Goal: Transaction & Acquisition: Purchase product/service

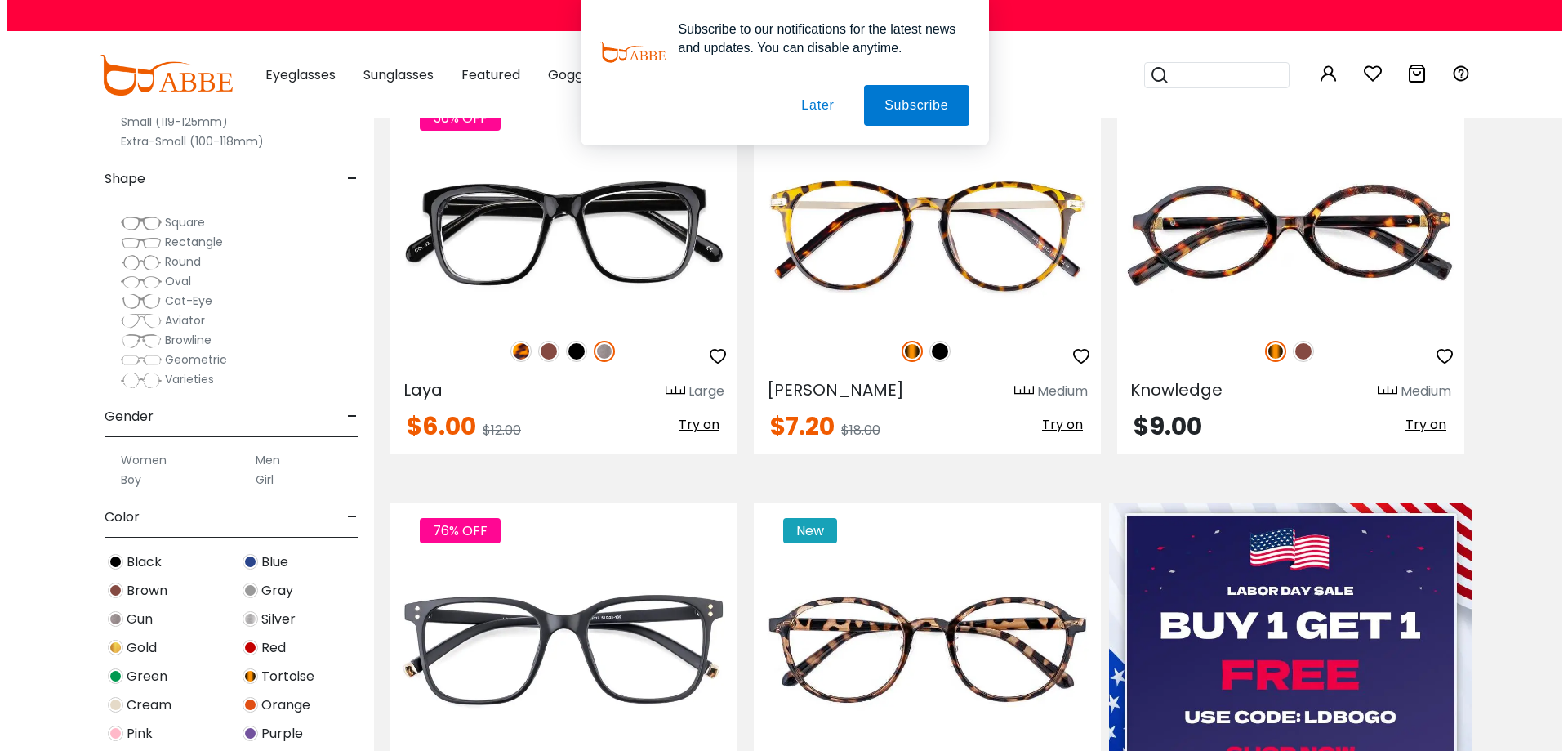
scroll to position [327, 0]
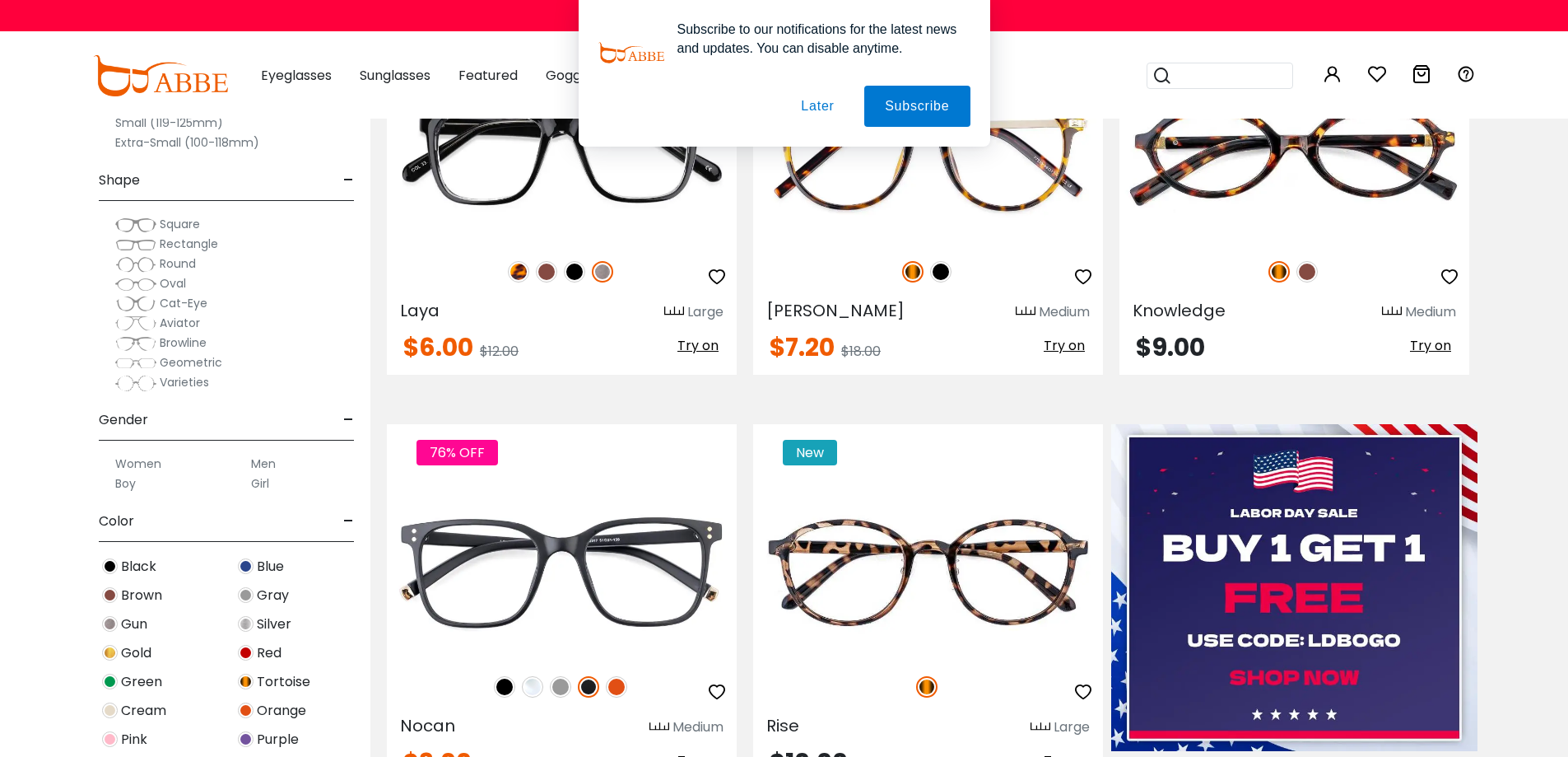
type input "**********"
click at [0, 0] on button "Later" at bounding box center [0, 0] width 0 height 0
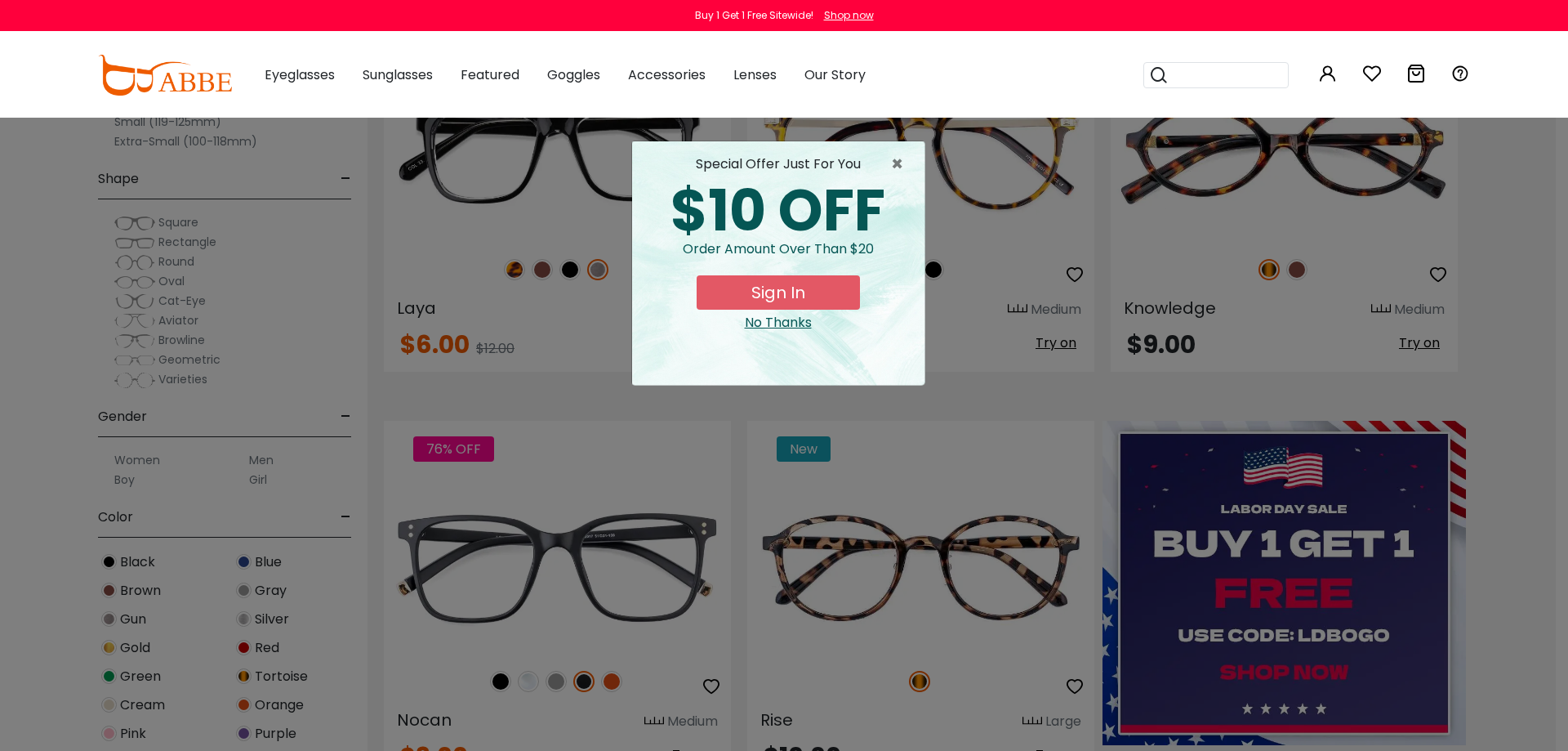
click at [790, 287] on button "Sign In" at bounding box center [778, 292] width 164 height 34
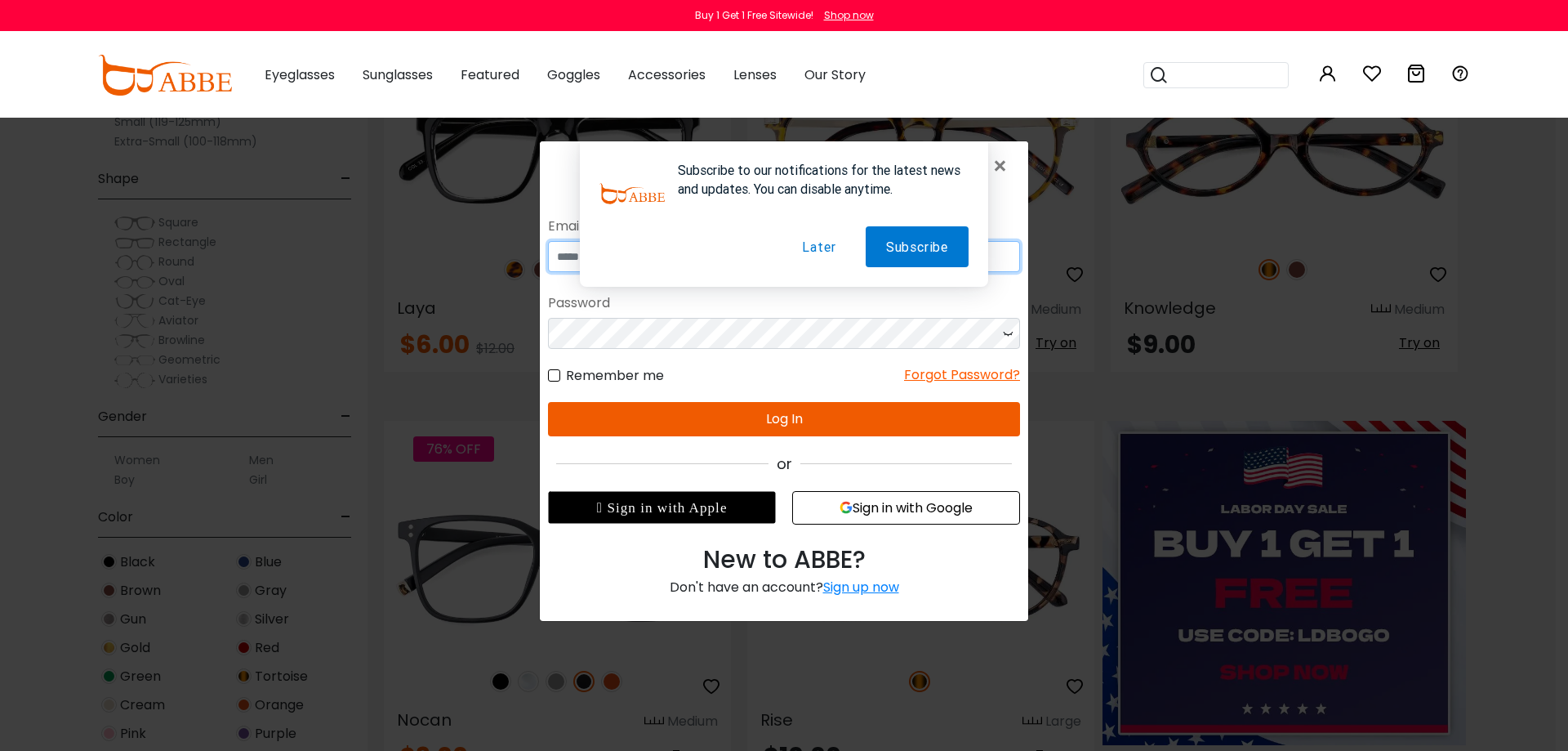
type input "**********"
click at [811, 414] on button "Log In" at bounding box center [784, 419] width 472 height 34
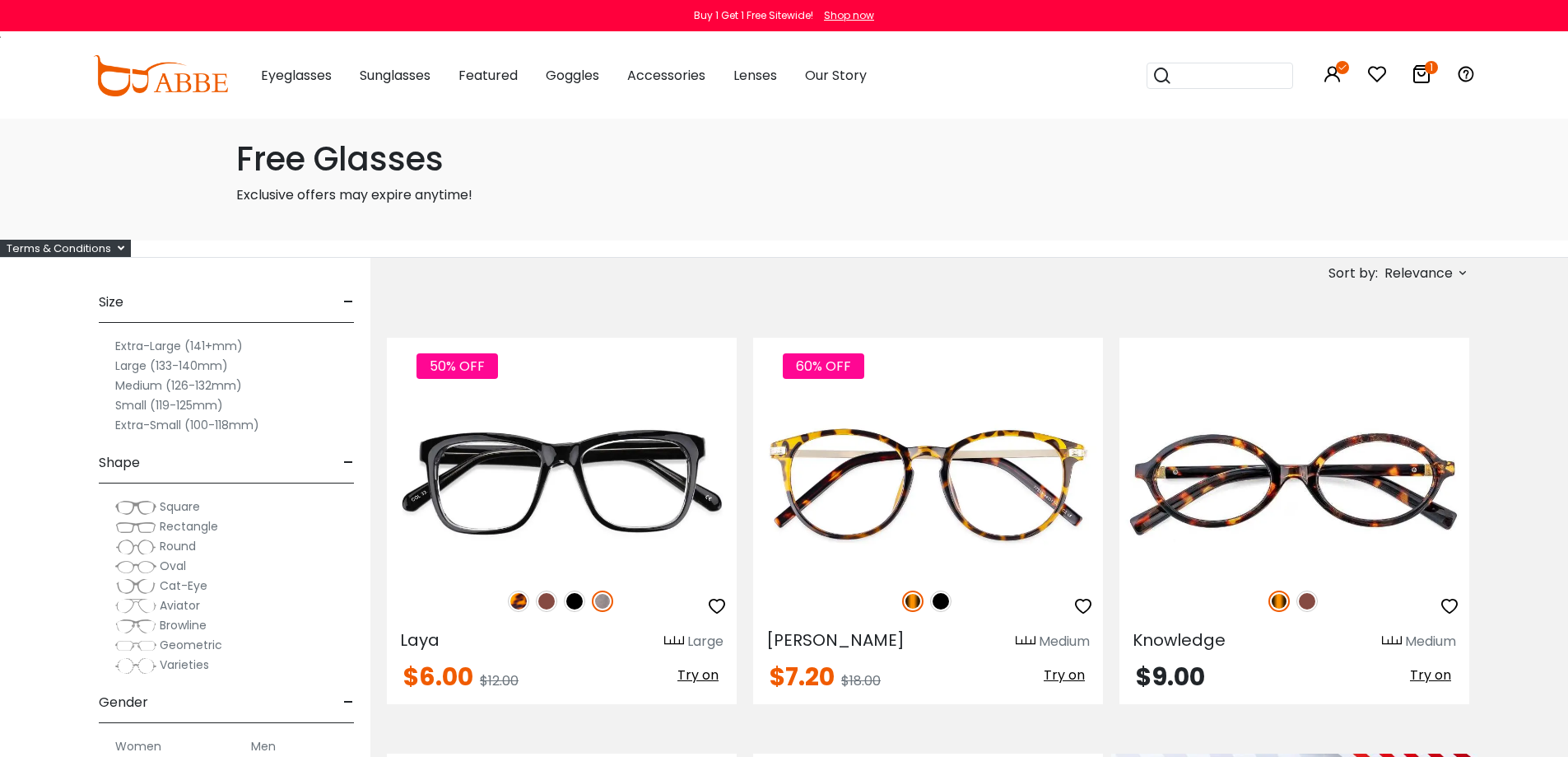
click at [341, 163] on h1 "Free Glasses" at bounding box center [784, 159] width 1096 height 40
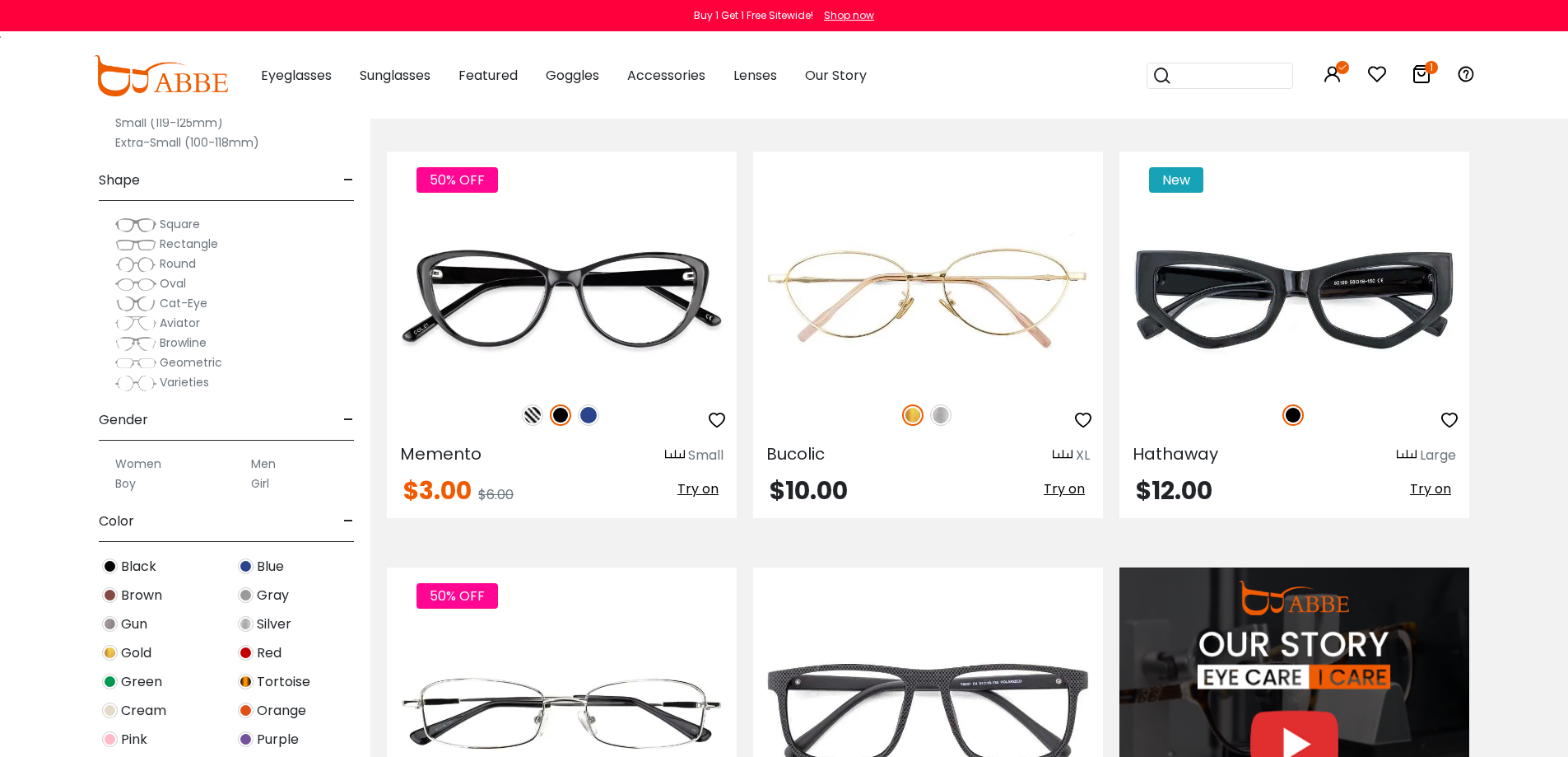
scroll to position [1317, 0]
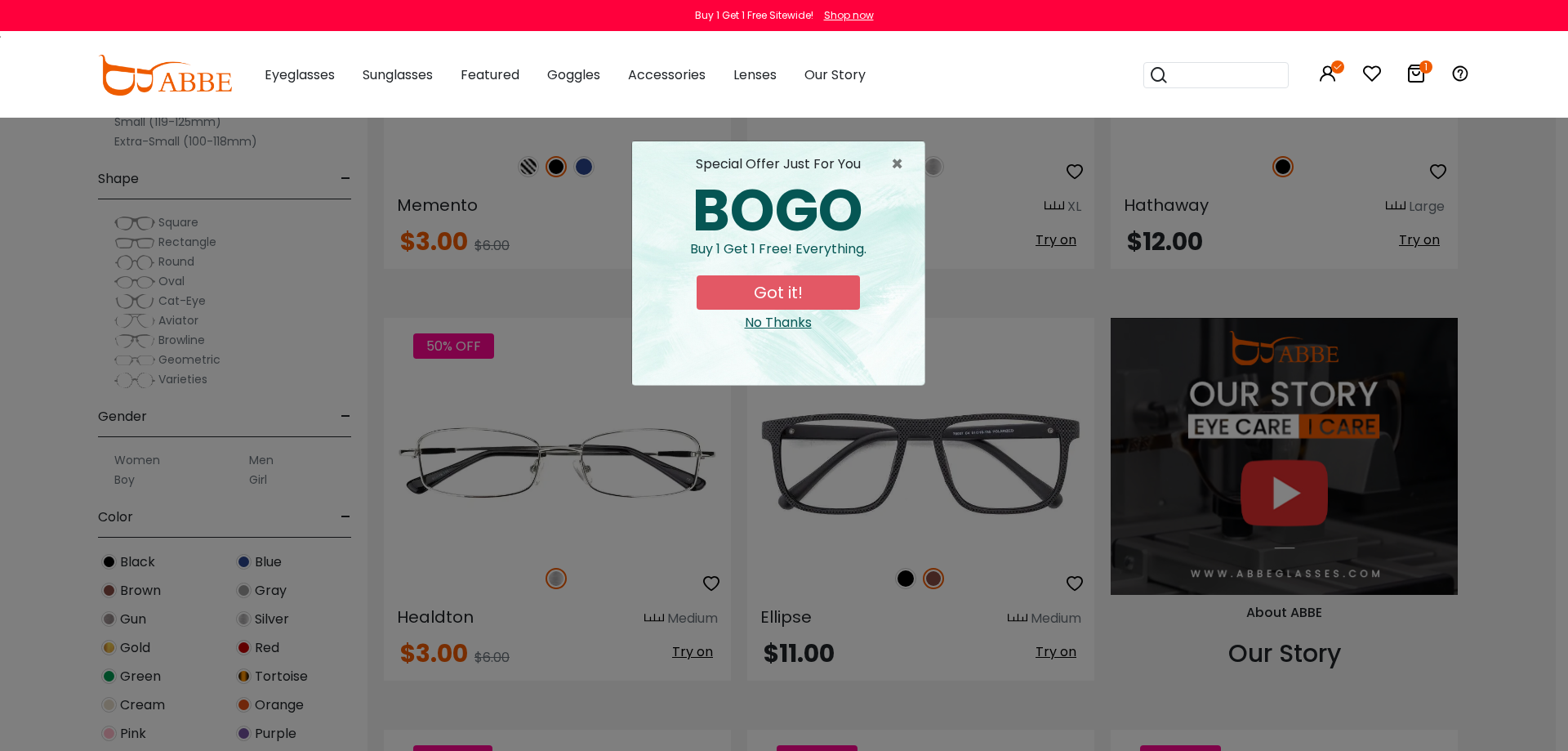
click at [784, 289] on button "Got it!" at bounding box center [778, 292] width 164 height 34
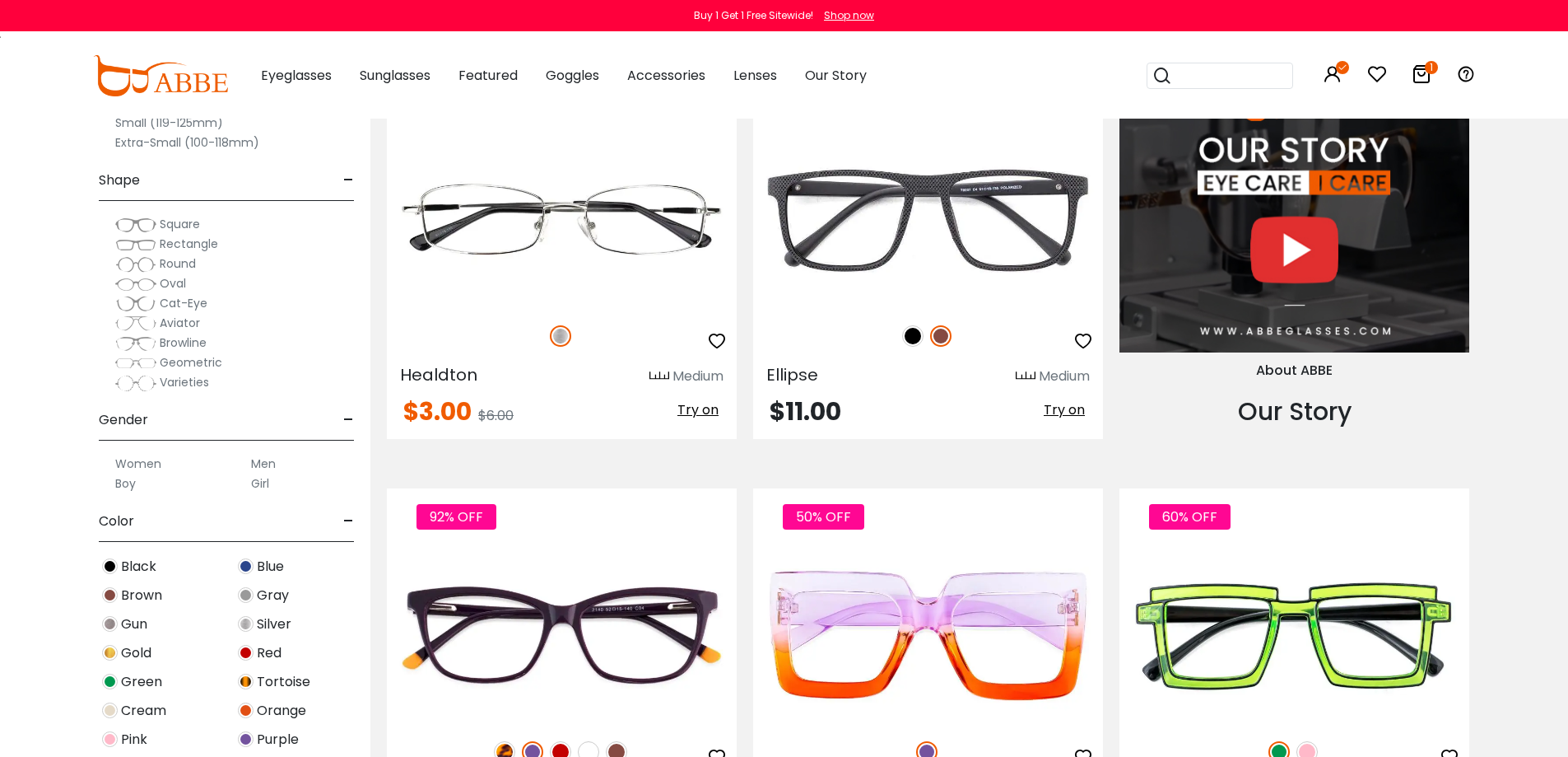
scroll to position [1729, 0]
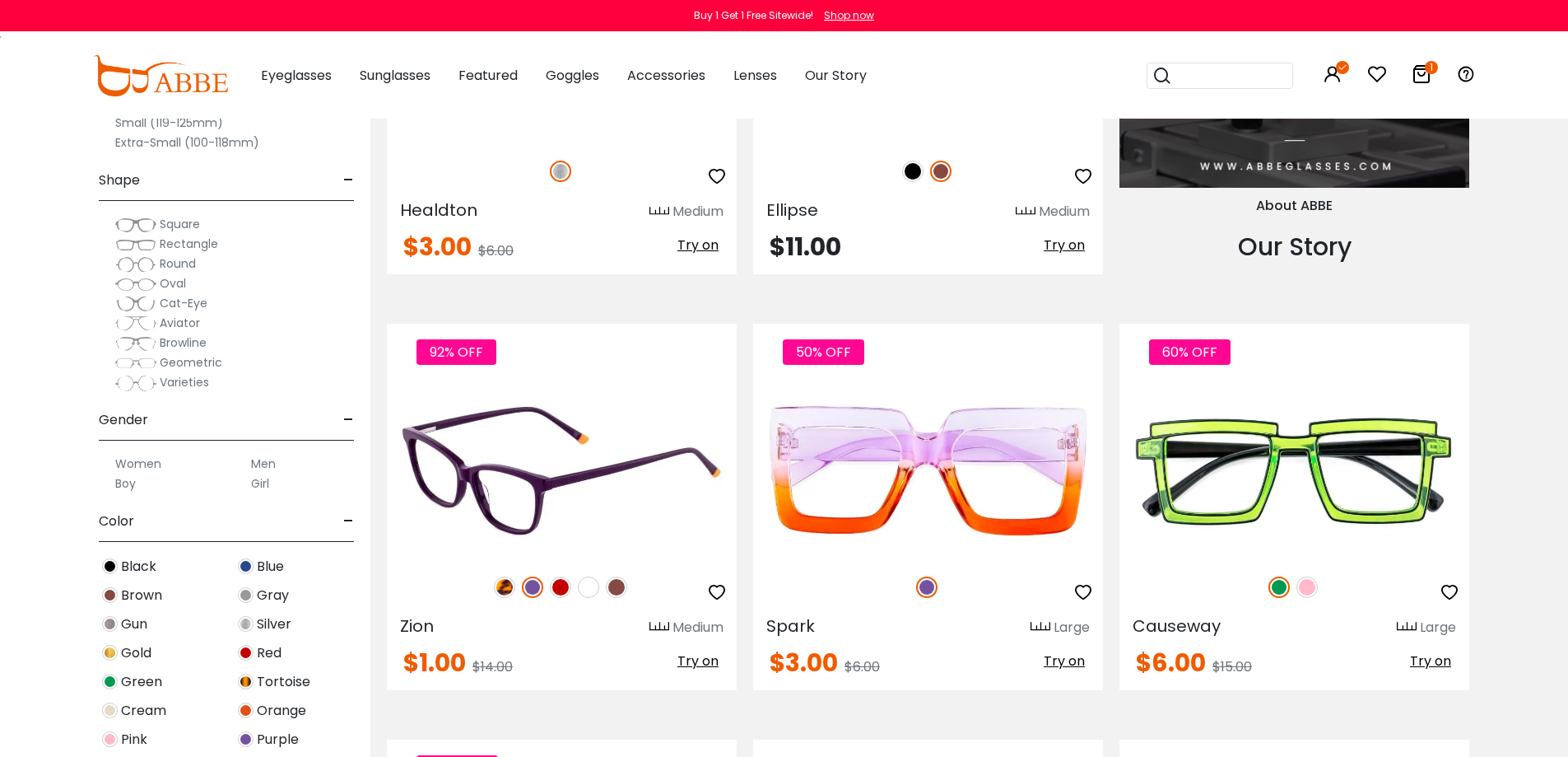
click at [534, 583] on img at bounding box center [532, 586] width 21 height 21
click at [567, 587] on img at bounding box center [560, 586] width 21 height 21
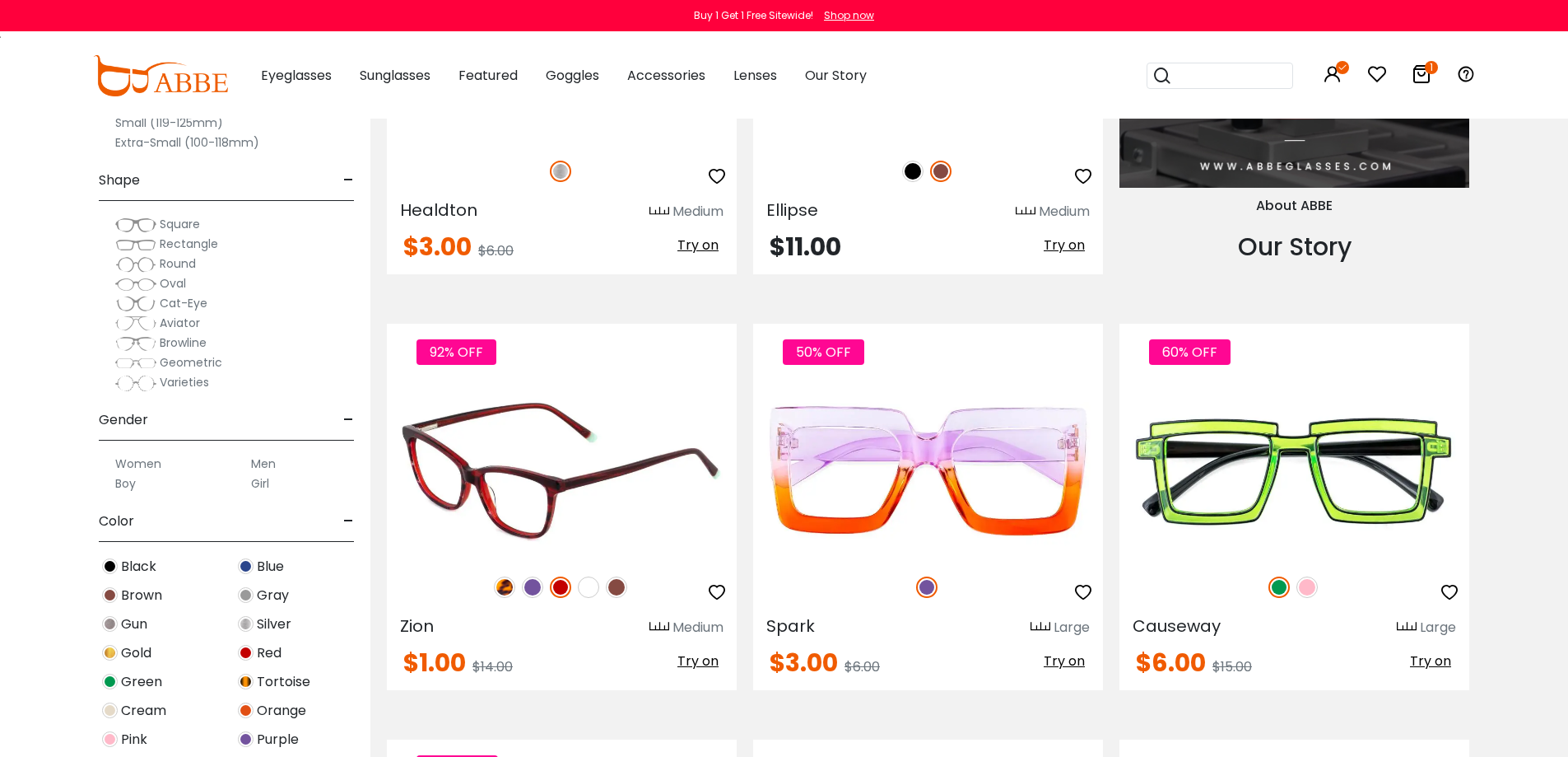
click at [590, 591] on img at bounding box center [588, 586] width 21 height 21
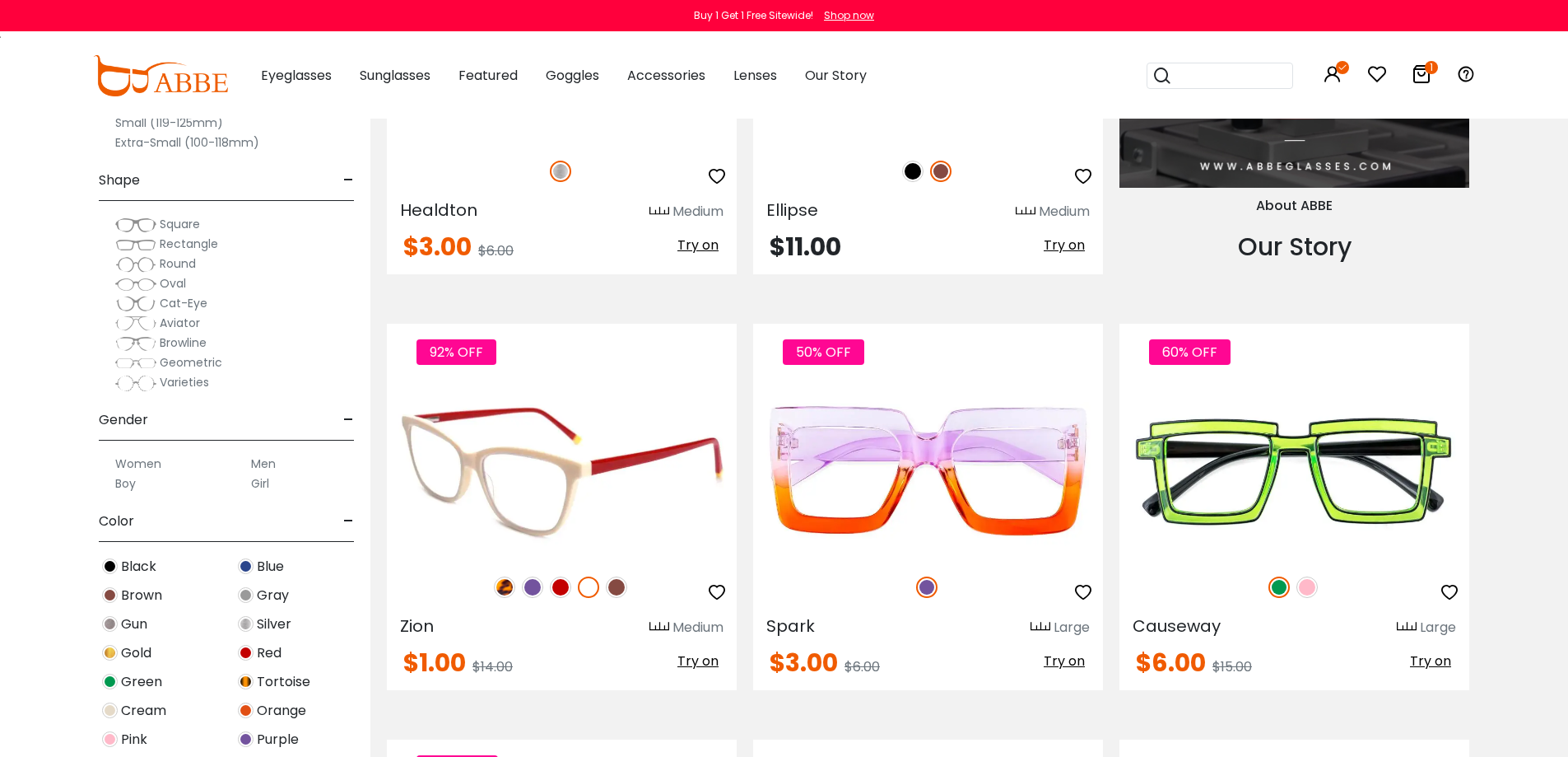
click at [618, 588] on img at bounding box center [616, 586] width 21 height 21
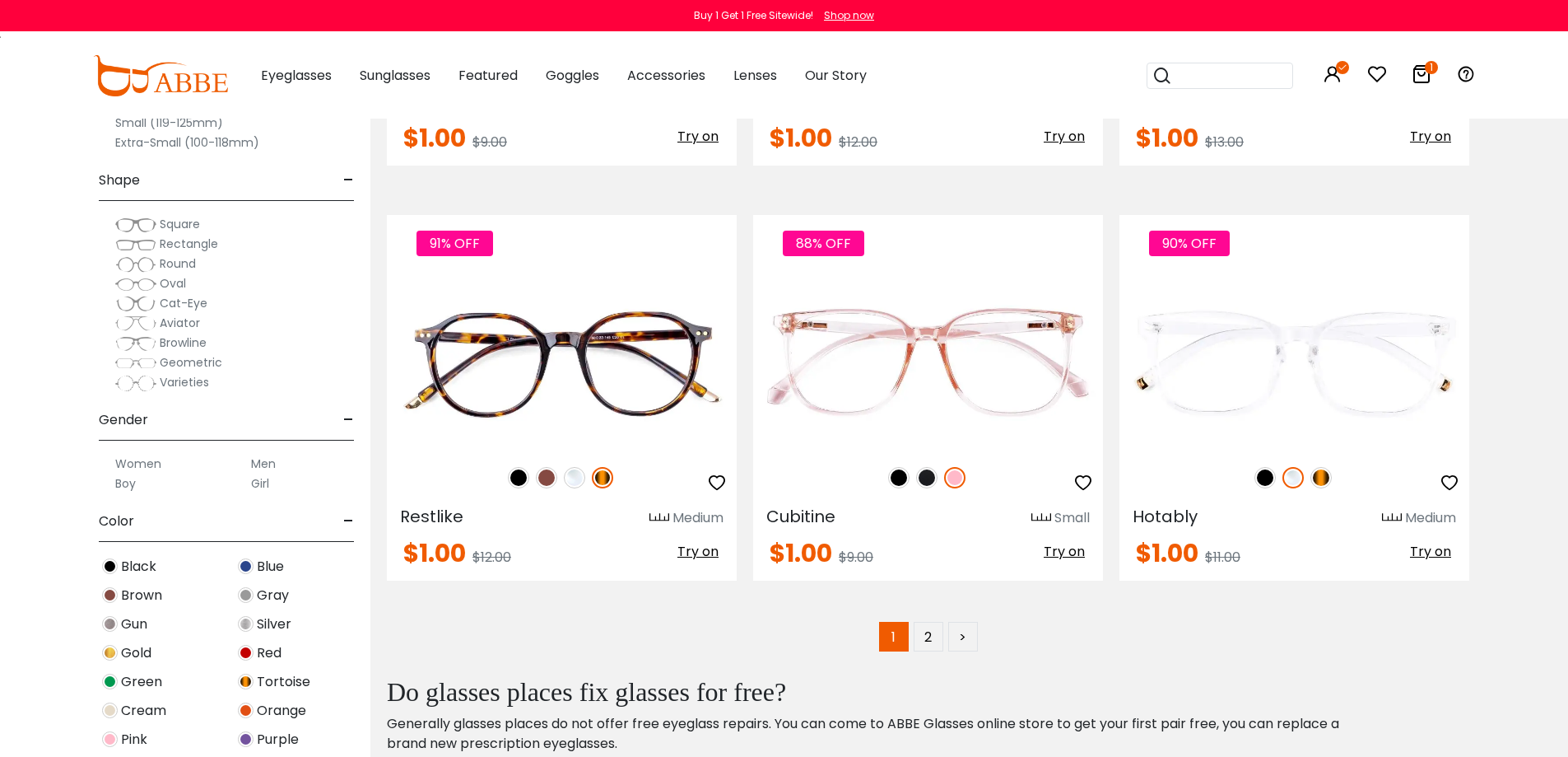
scroll to position [8153, 0]
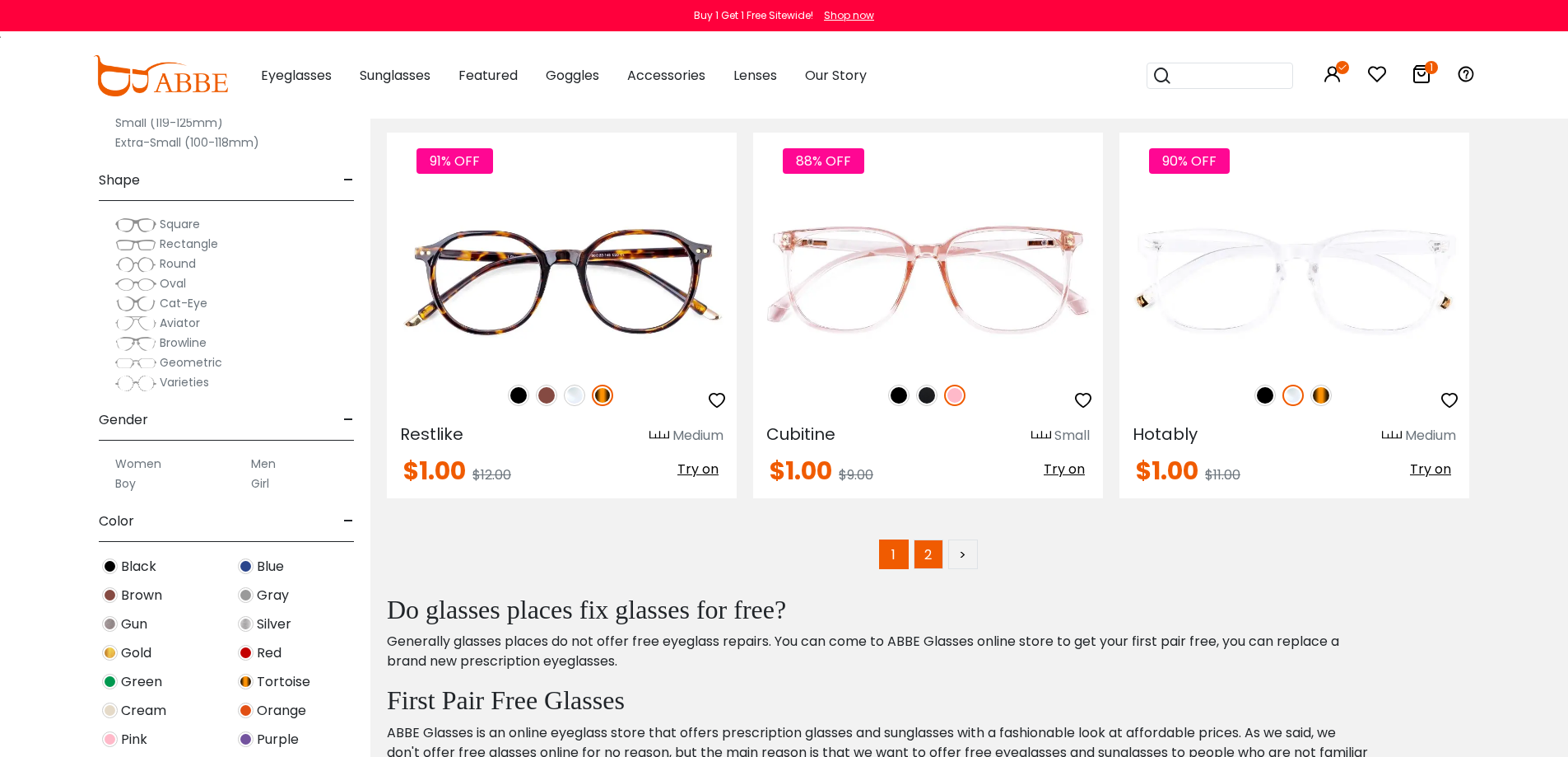
click at [923, 547] on link "2" at bounding box center [928, 554] width 30 height 30
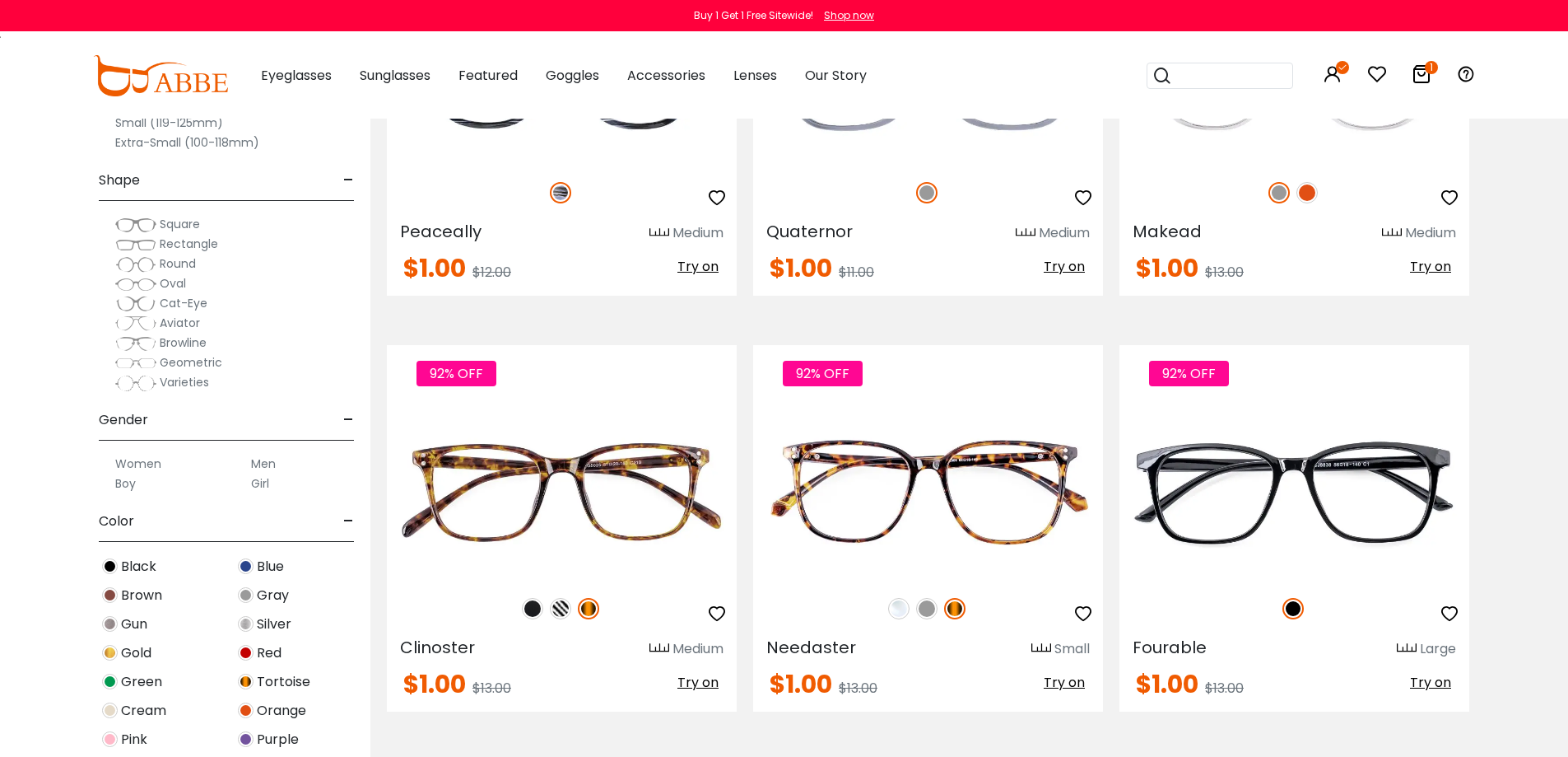
scroll to position [988, 0]
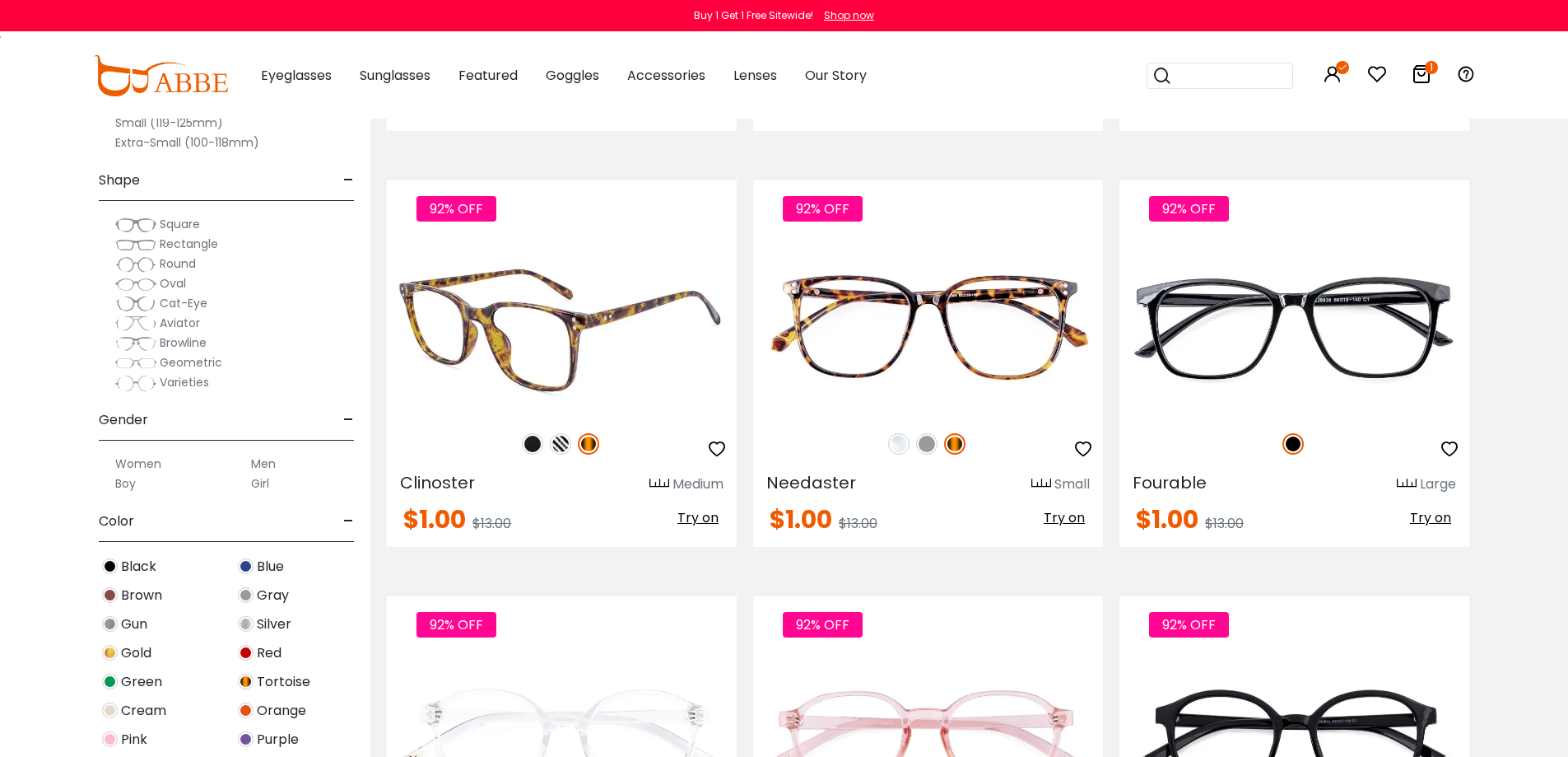
click at [562, 443] on img at bounding box center [560, 443] width 21 height 21
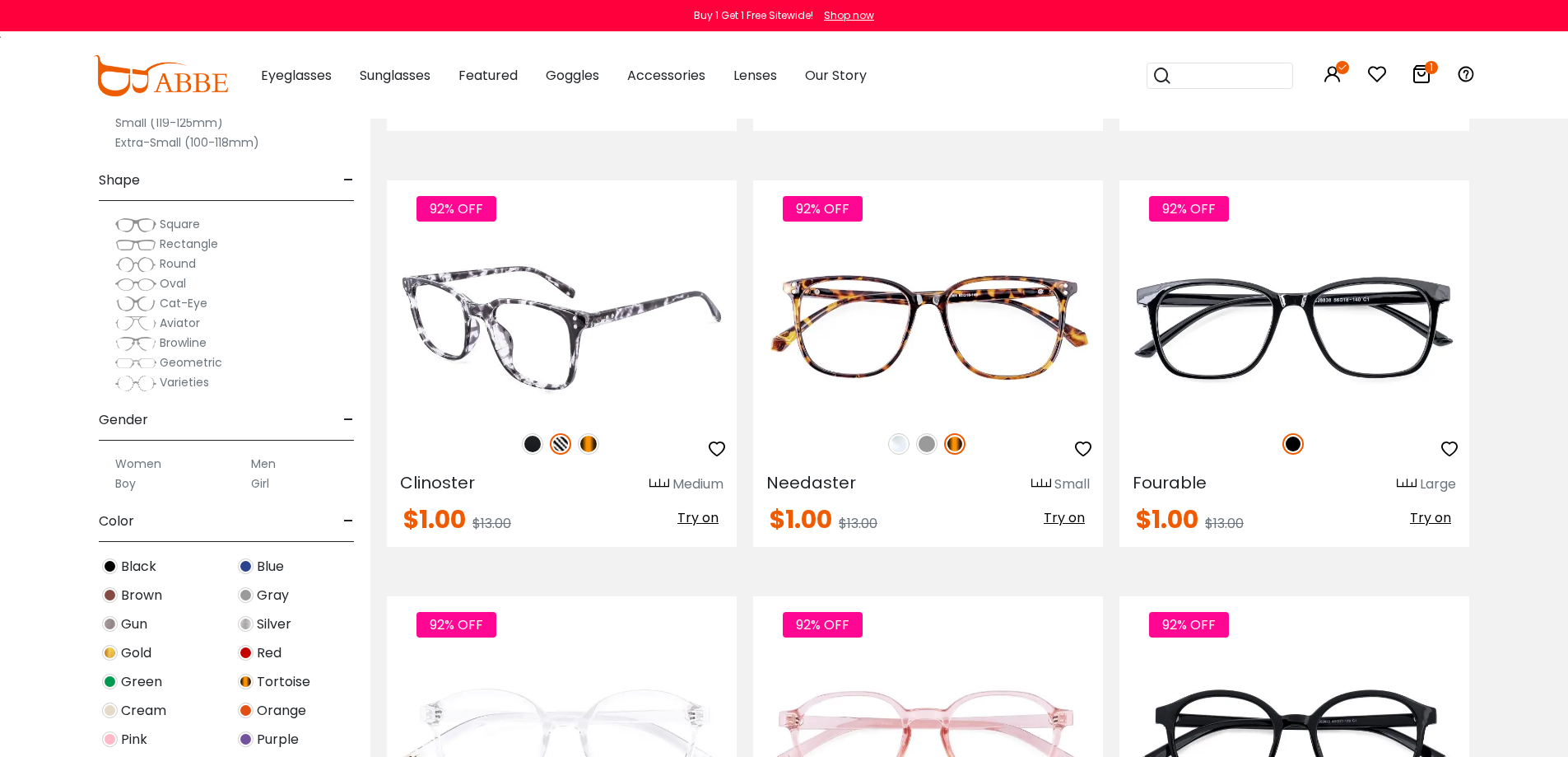
click at [527, 440] on img at bounding box center [532, 443] width 21 height 21
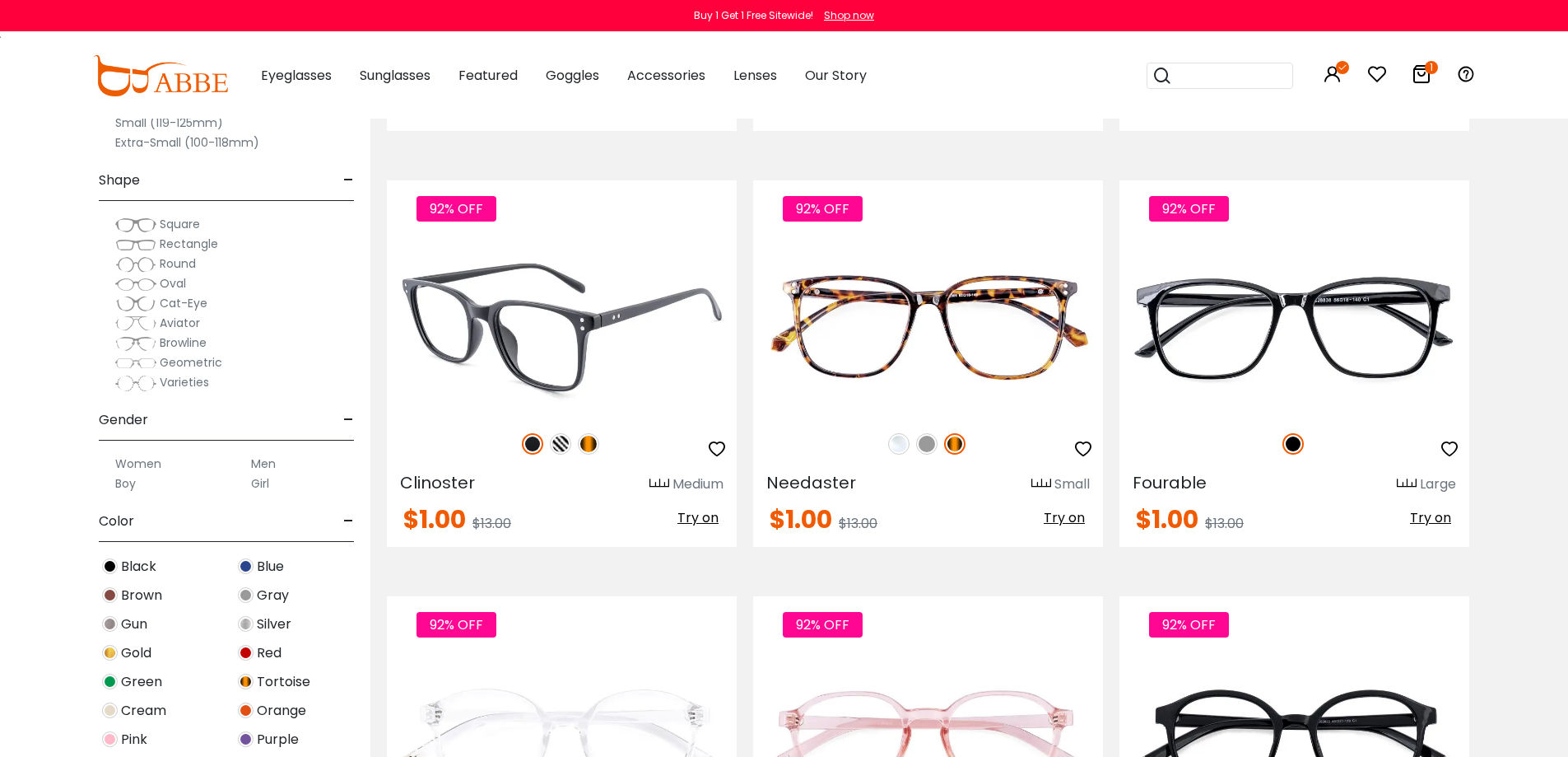
click at [585, 443] on img at bounding box center [588, 443] width 21 height 21
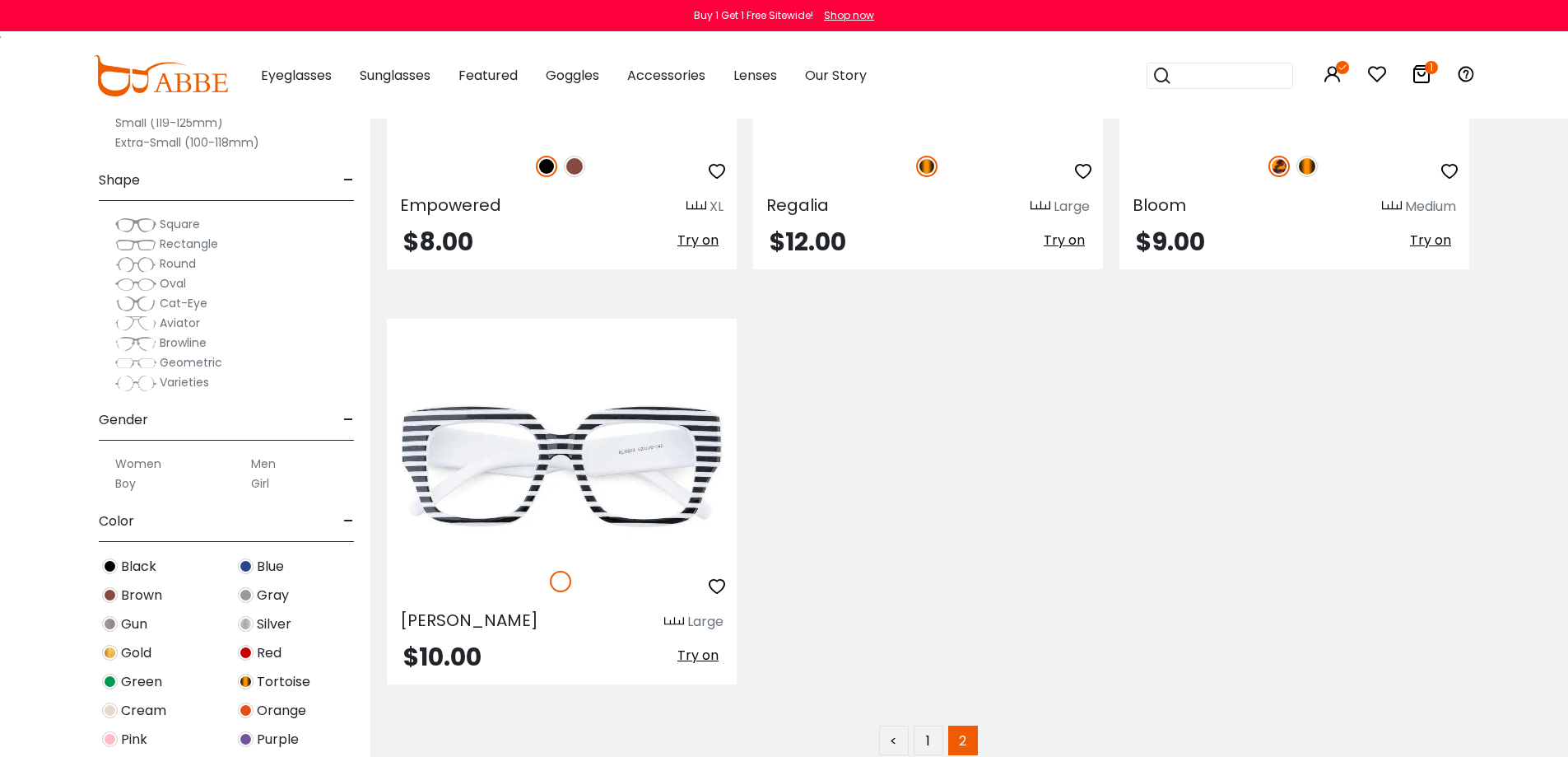
scroll to position [7247, 0]
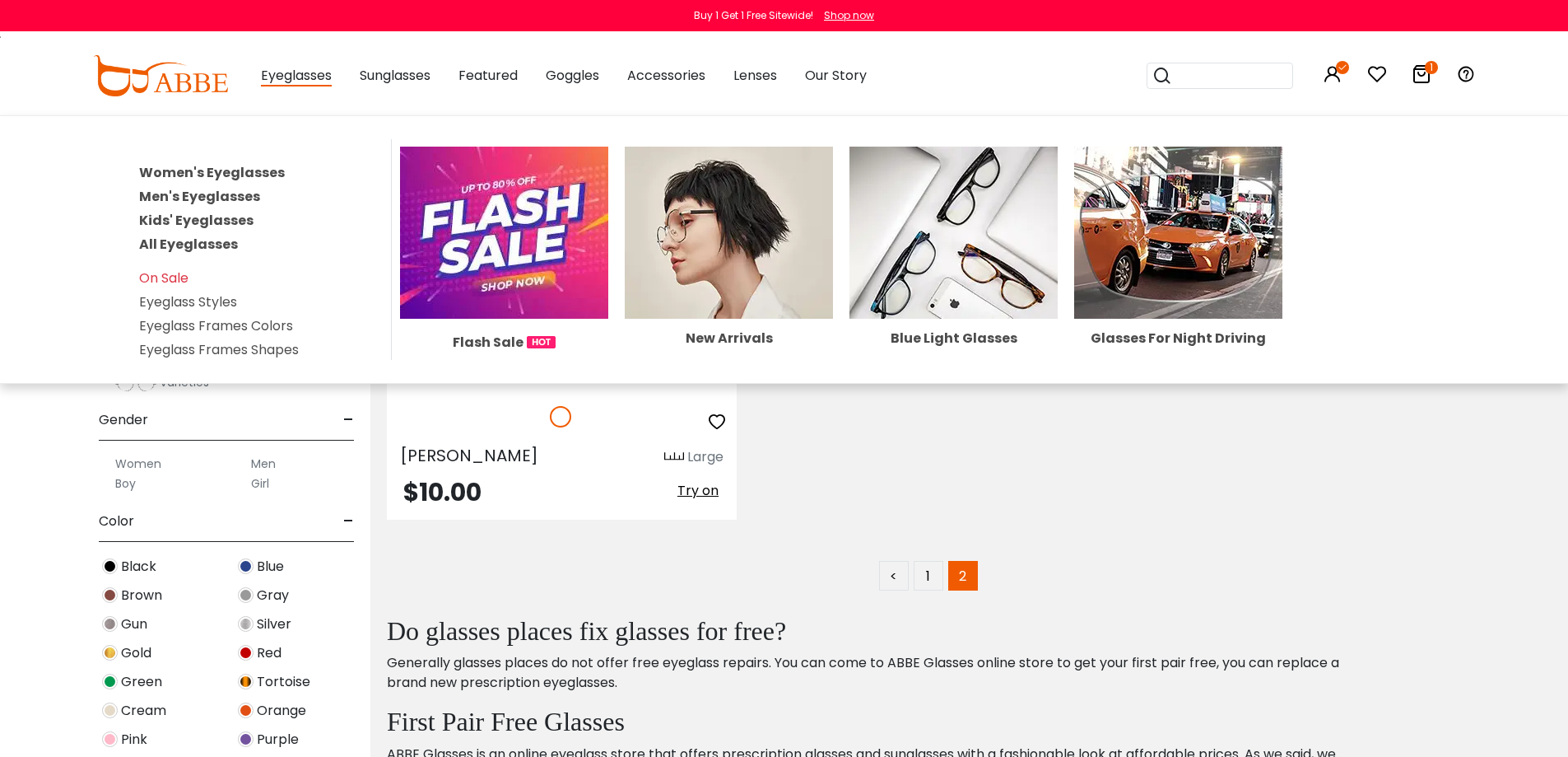
click at [306, 80] on span "Eyeglasses" at bounding box center [296, 76] width 70 height 20
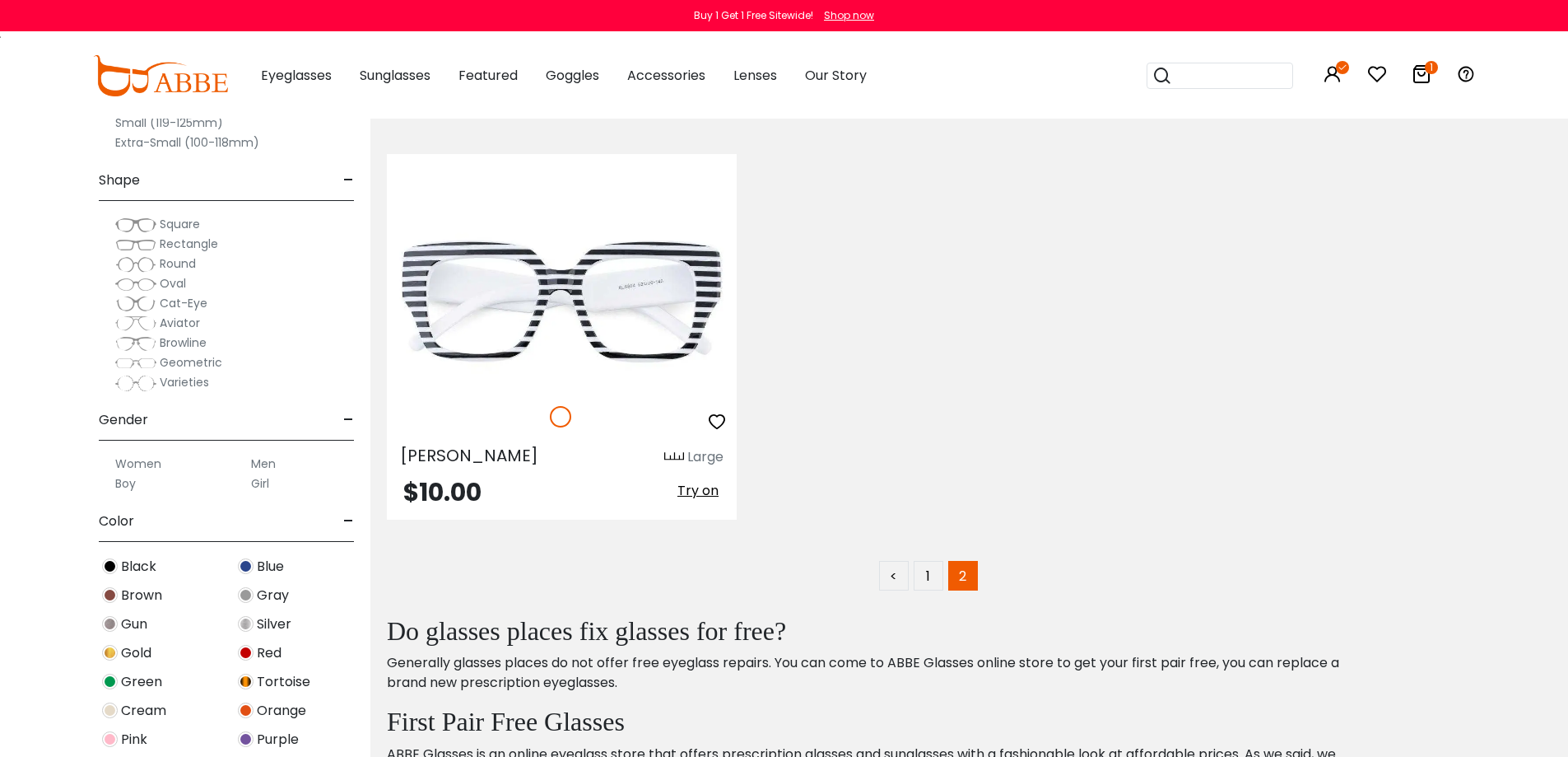
click at [305, 81] on span "Eyeglasses" at bounding box center [296, 75] width 70 height 19
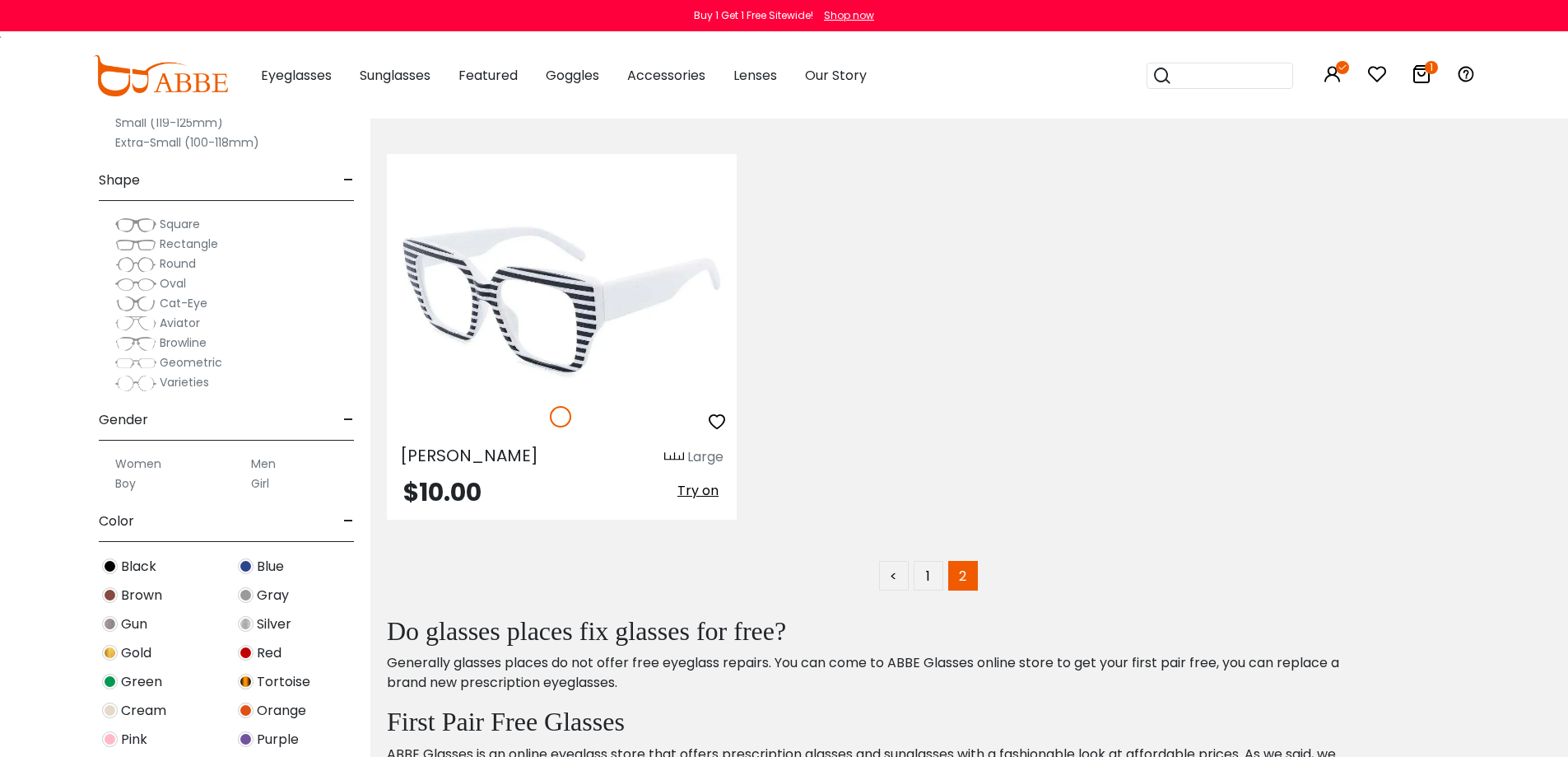
click at [476, 223] on img at bounding box center [561, 301] width 350 height 175
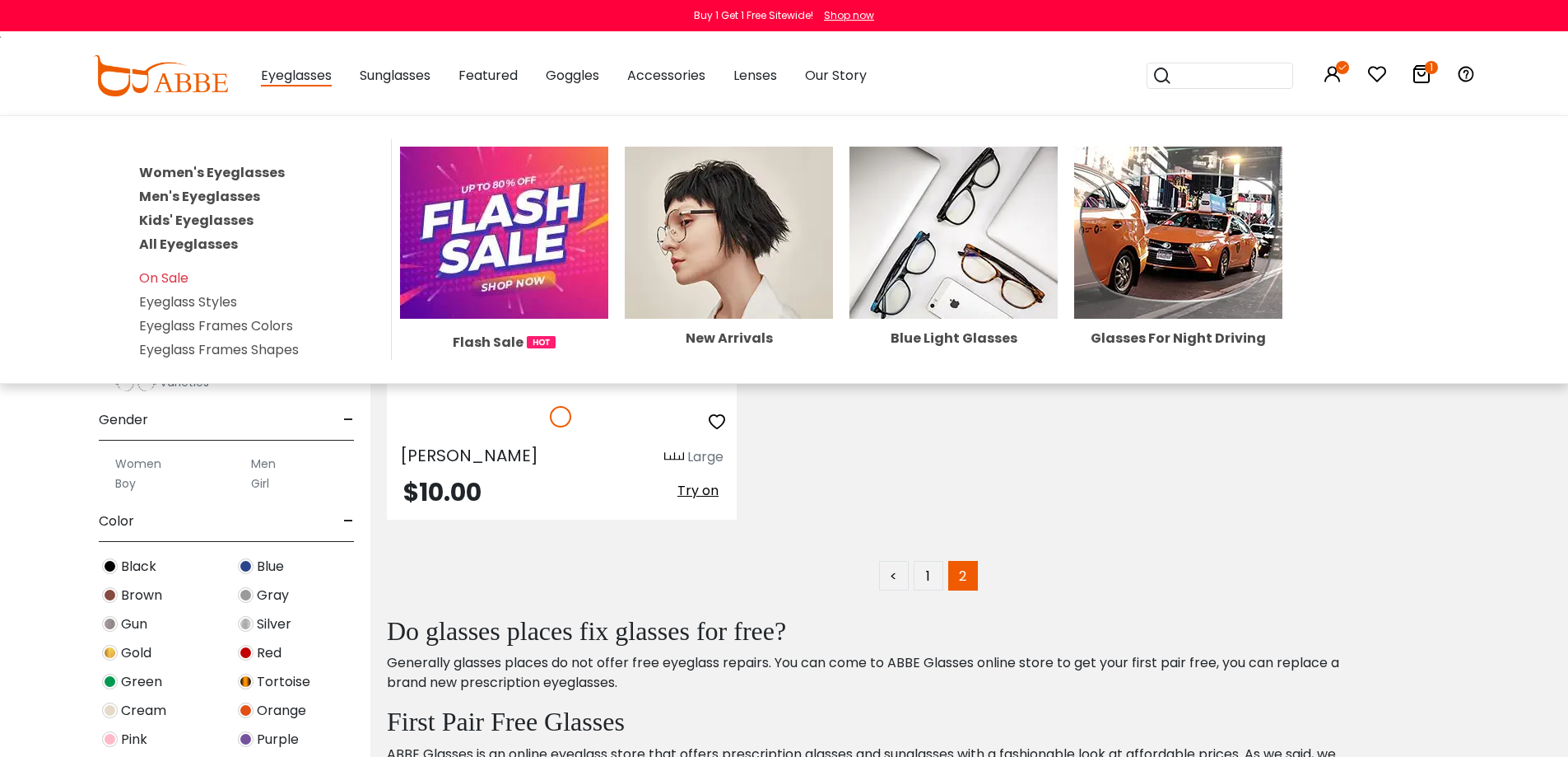
click at [238, 173] on link "Women's Eyeglasses" at bounding box center [211, 173] width 146 height 19
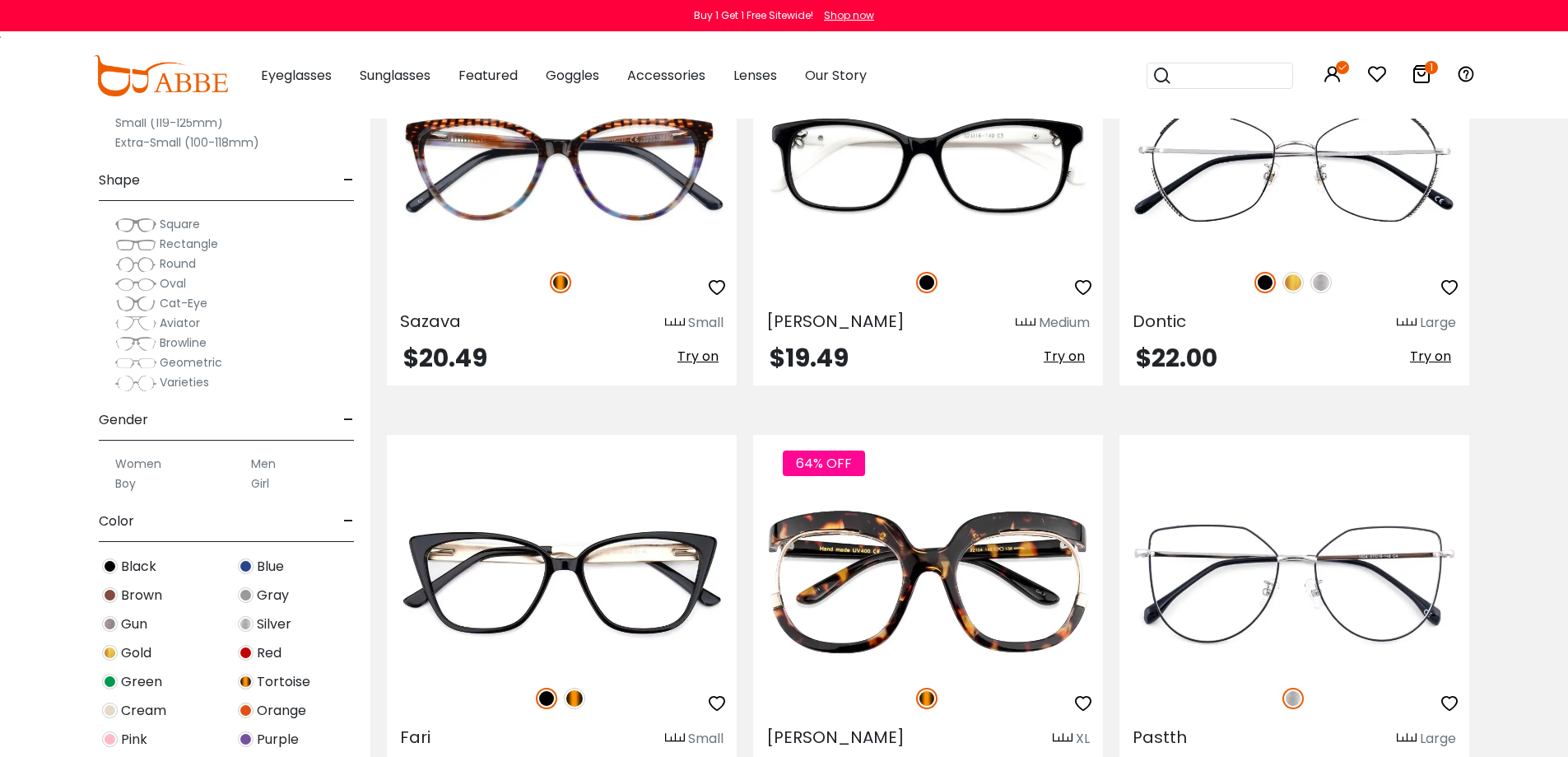
scroll to position [7165, 0]
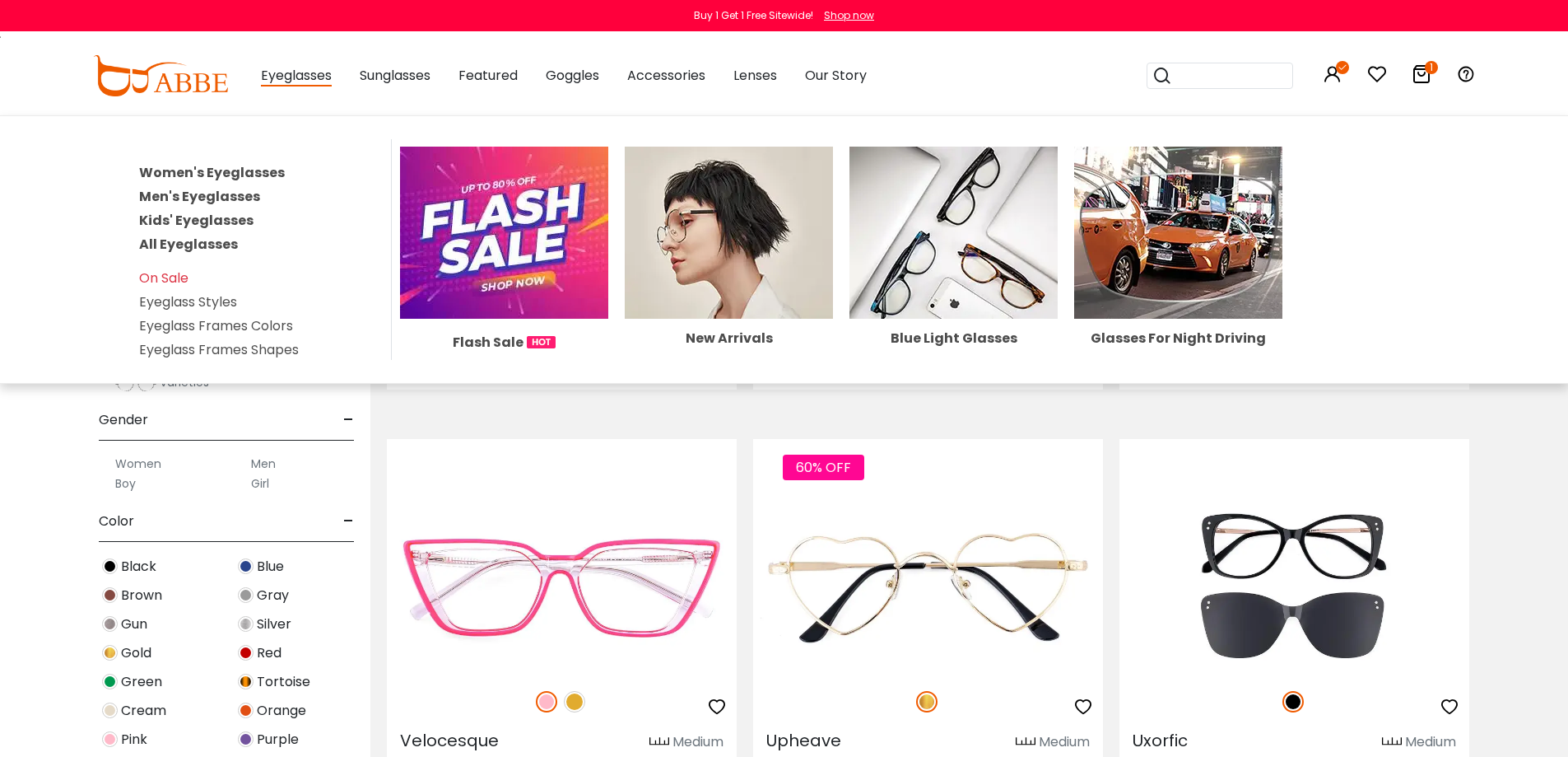
click at [236, 220] on link "Kids' Eyeglasses" at bounding box center [196, 220] width 114 height 19
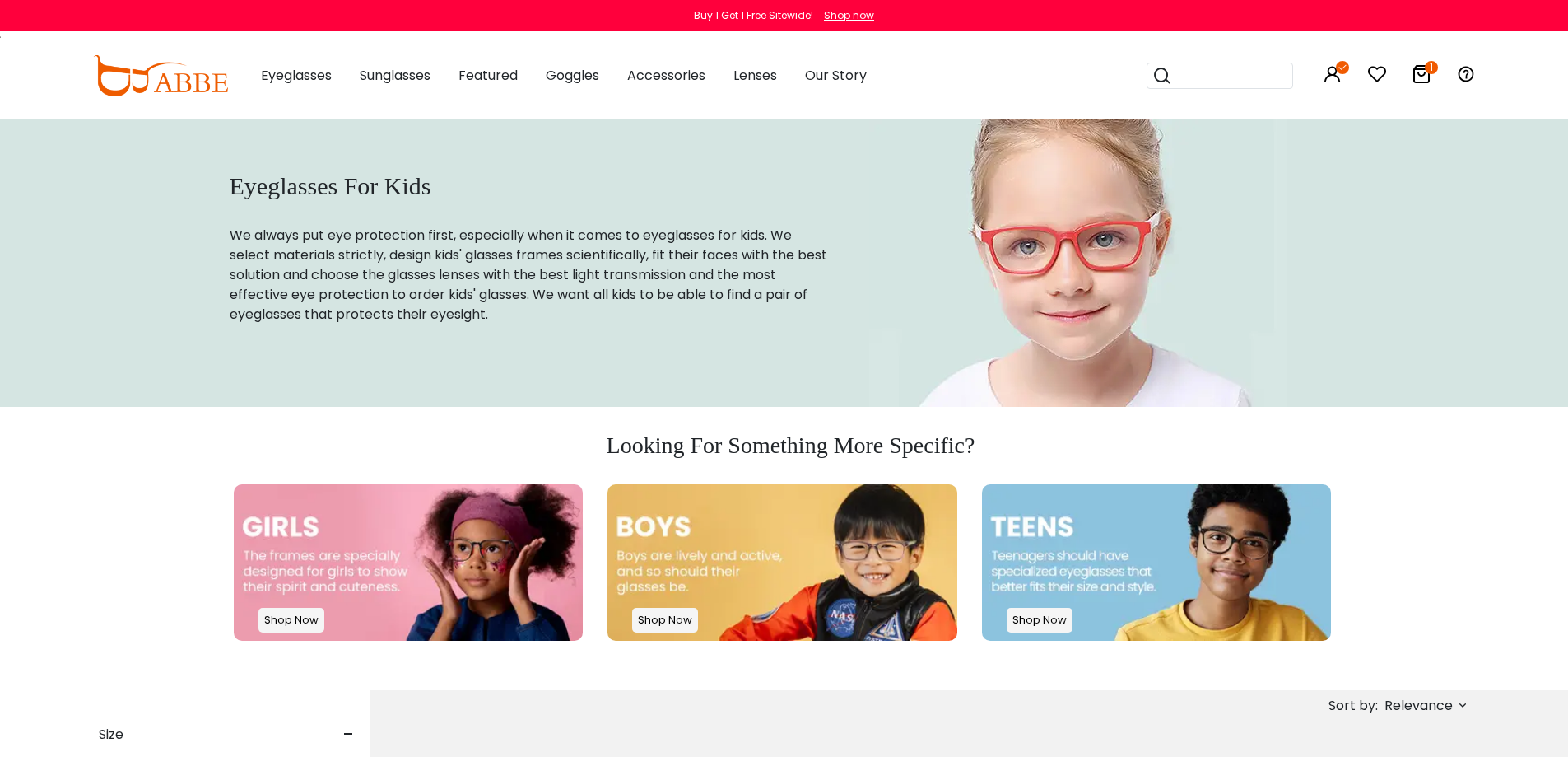
click at [363, 545] on img at bounding box center [408, 562] width 350 height 157
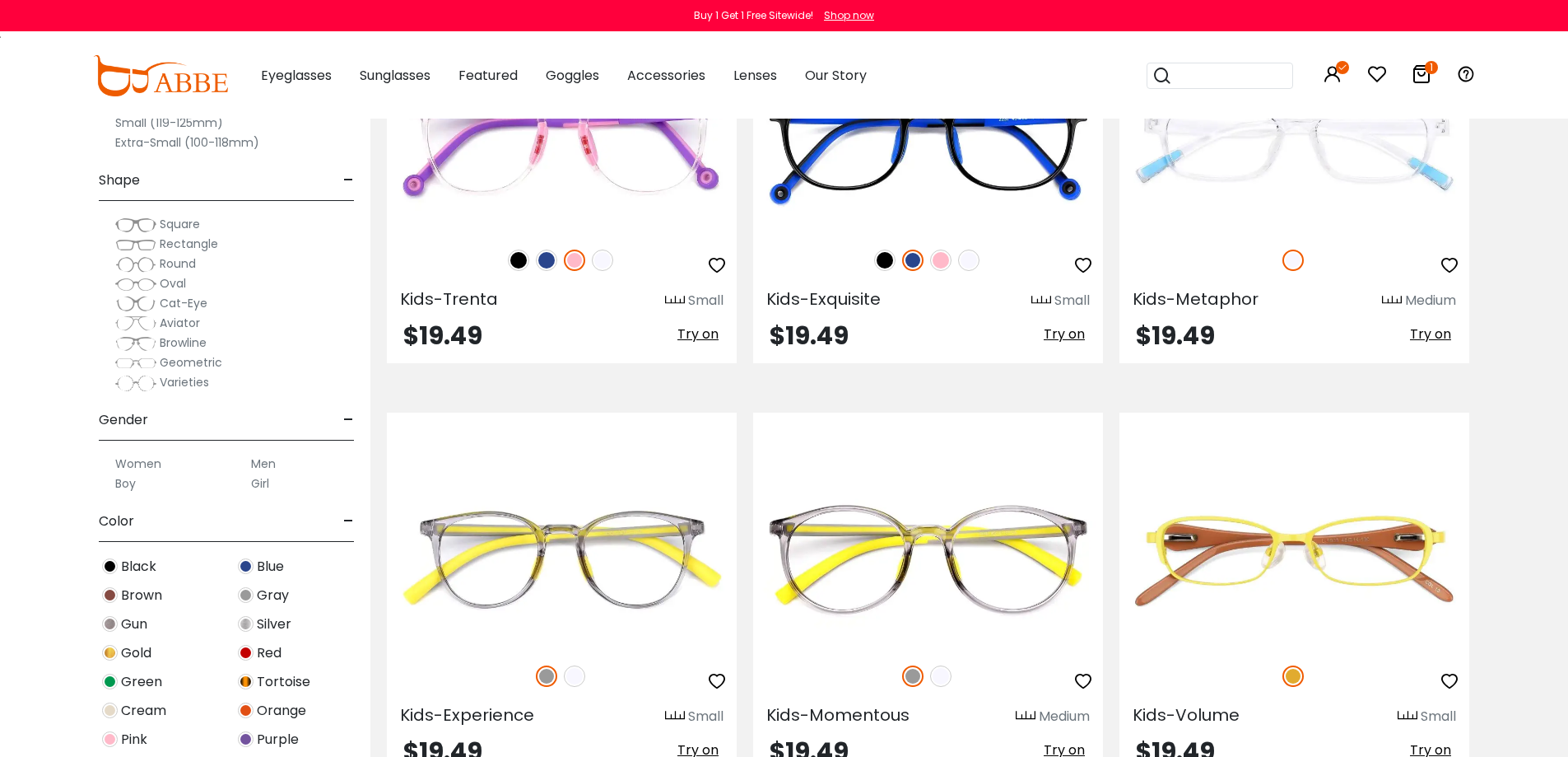
scroll to position [4447, 0]
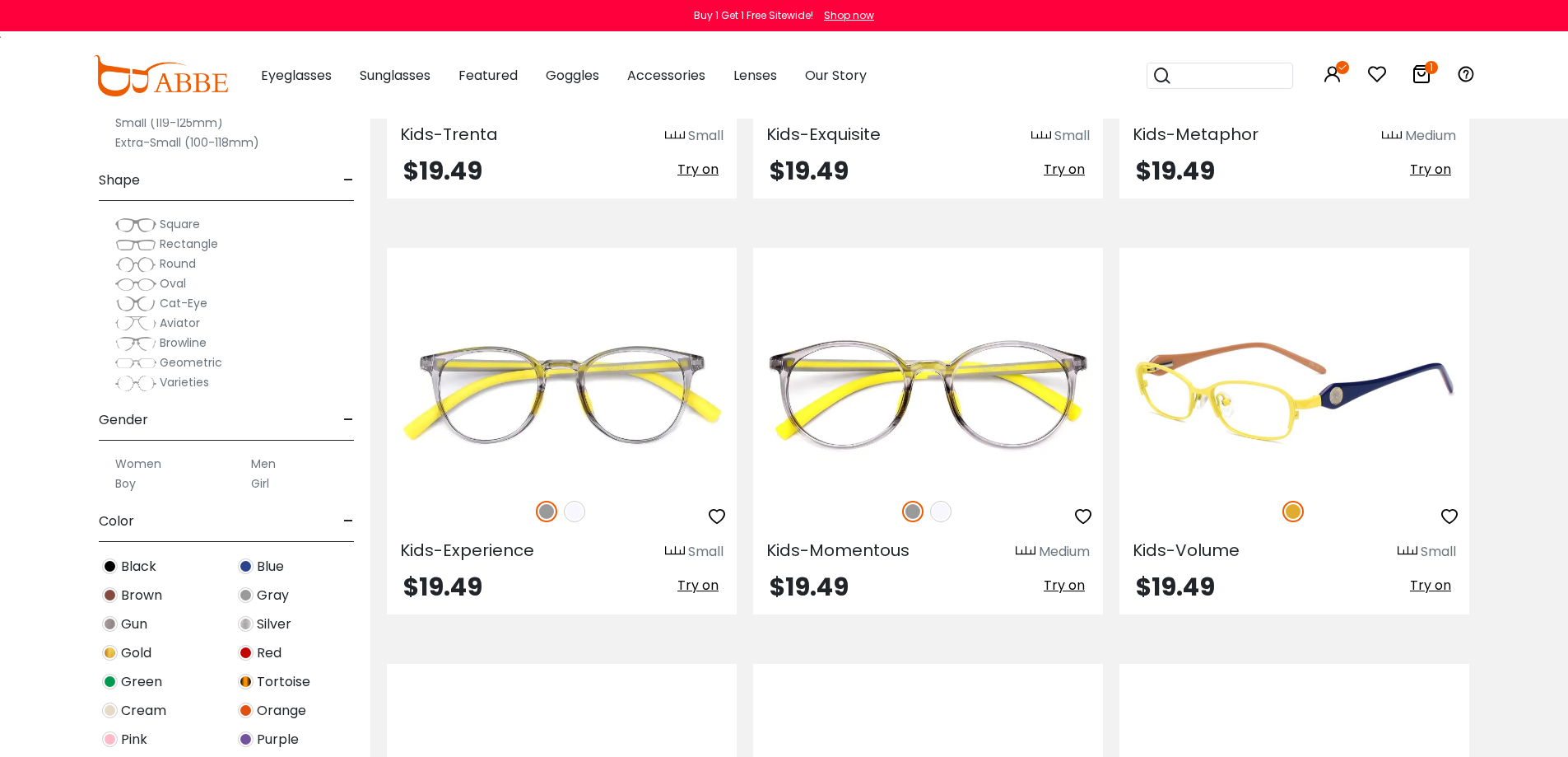
click at [1230, 390] on img at bounding box center [1294, 394] width 350 height 175
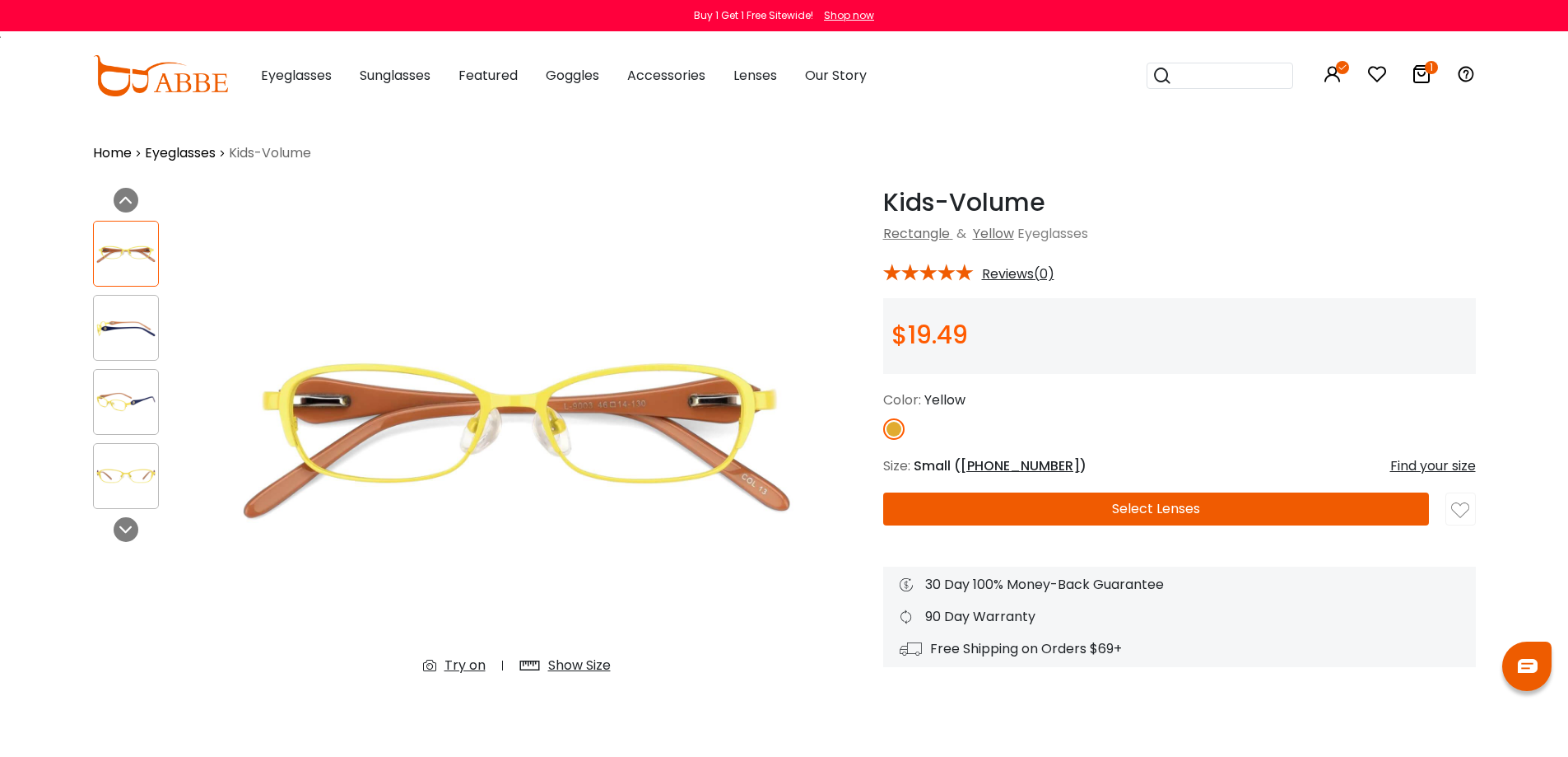
click at [1135, 503] on button "Select Lenses" at bounding box center [1156, 509] width 546 height 33
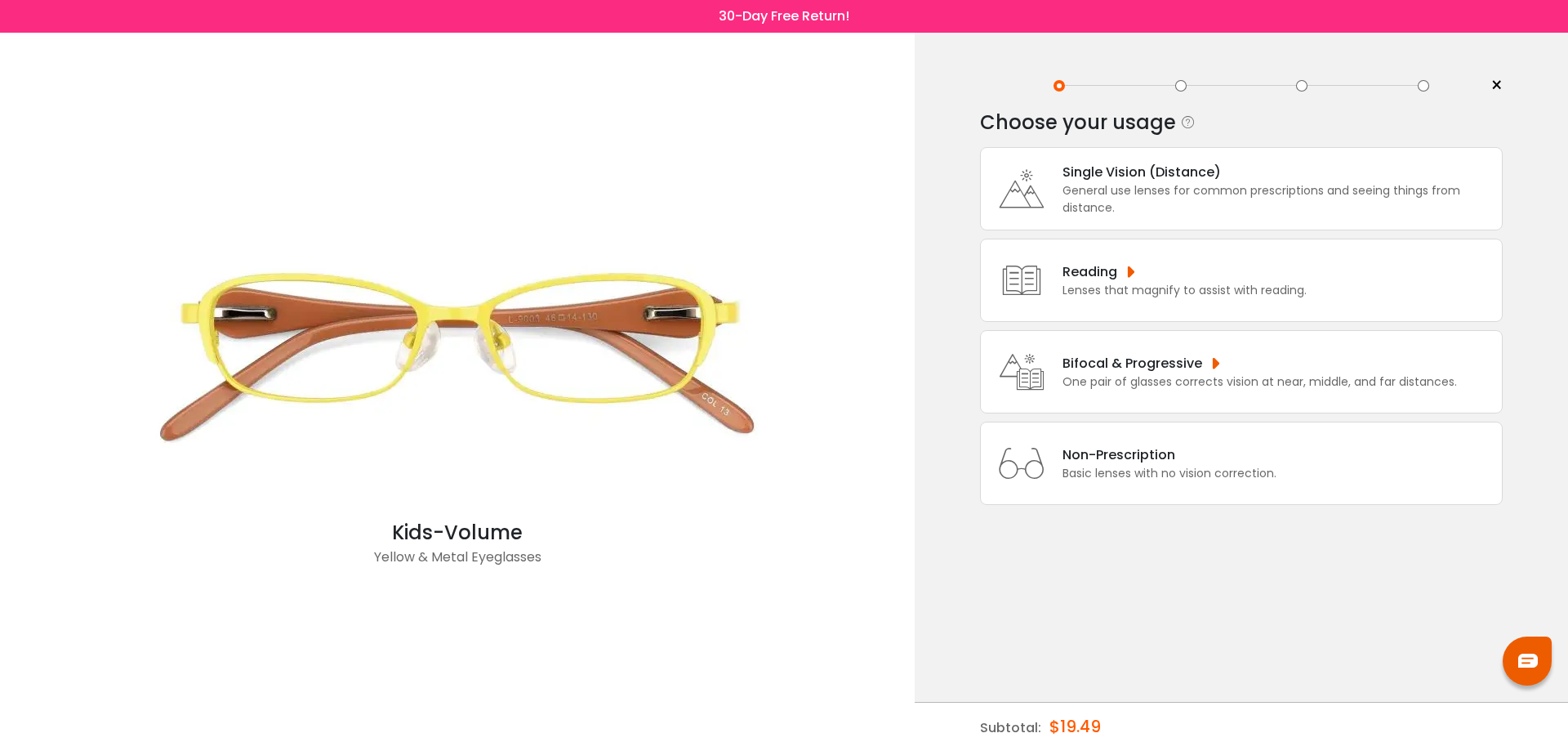
click at [1117, 367] on div "Bifocal & Progressive" at bounding box center [1260, 363] width 395 height 20
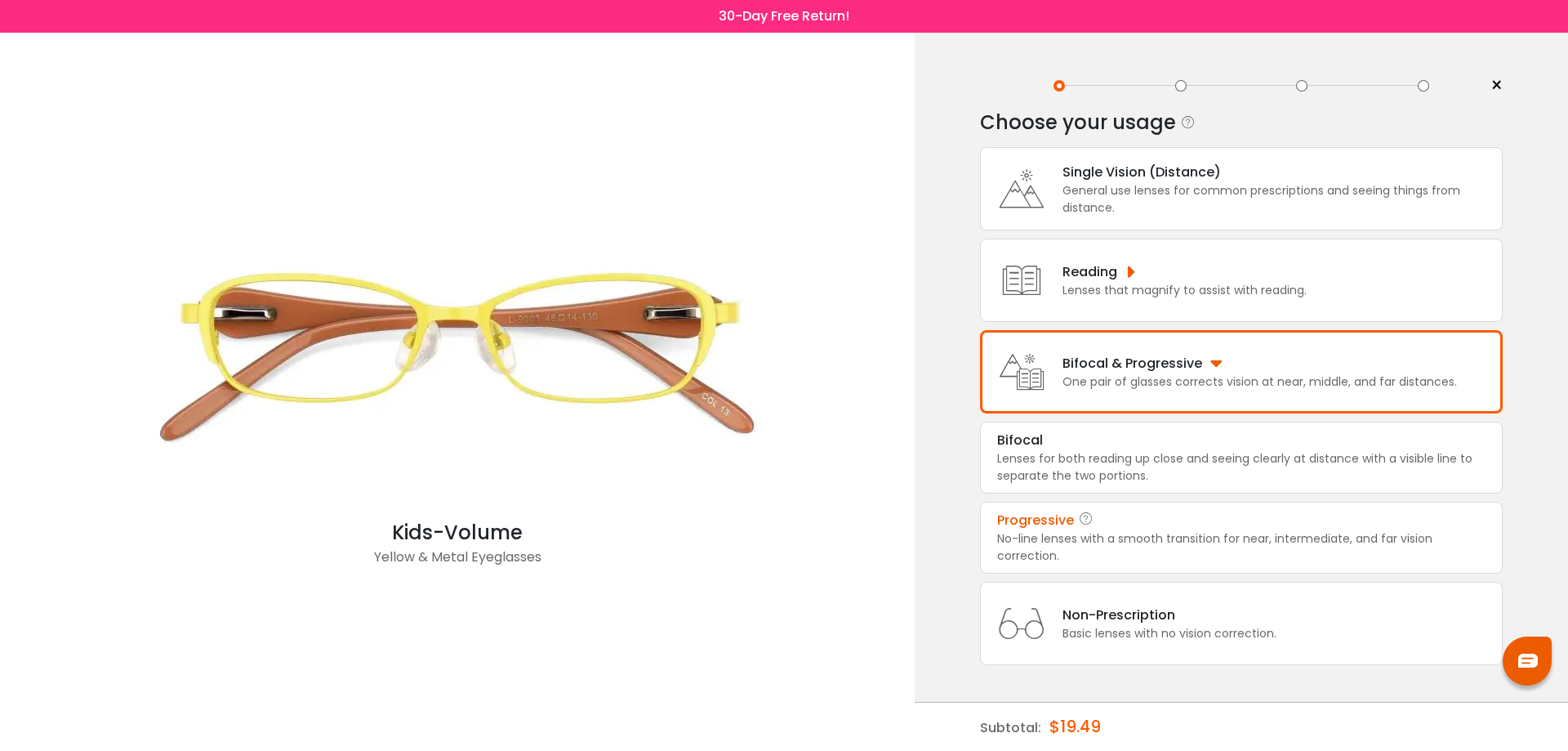
click at [1119, 527] on div "Progressive" at bounding box center [1241, 520] width 489 height 19
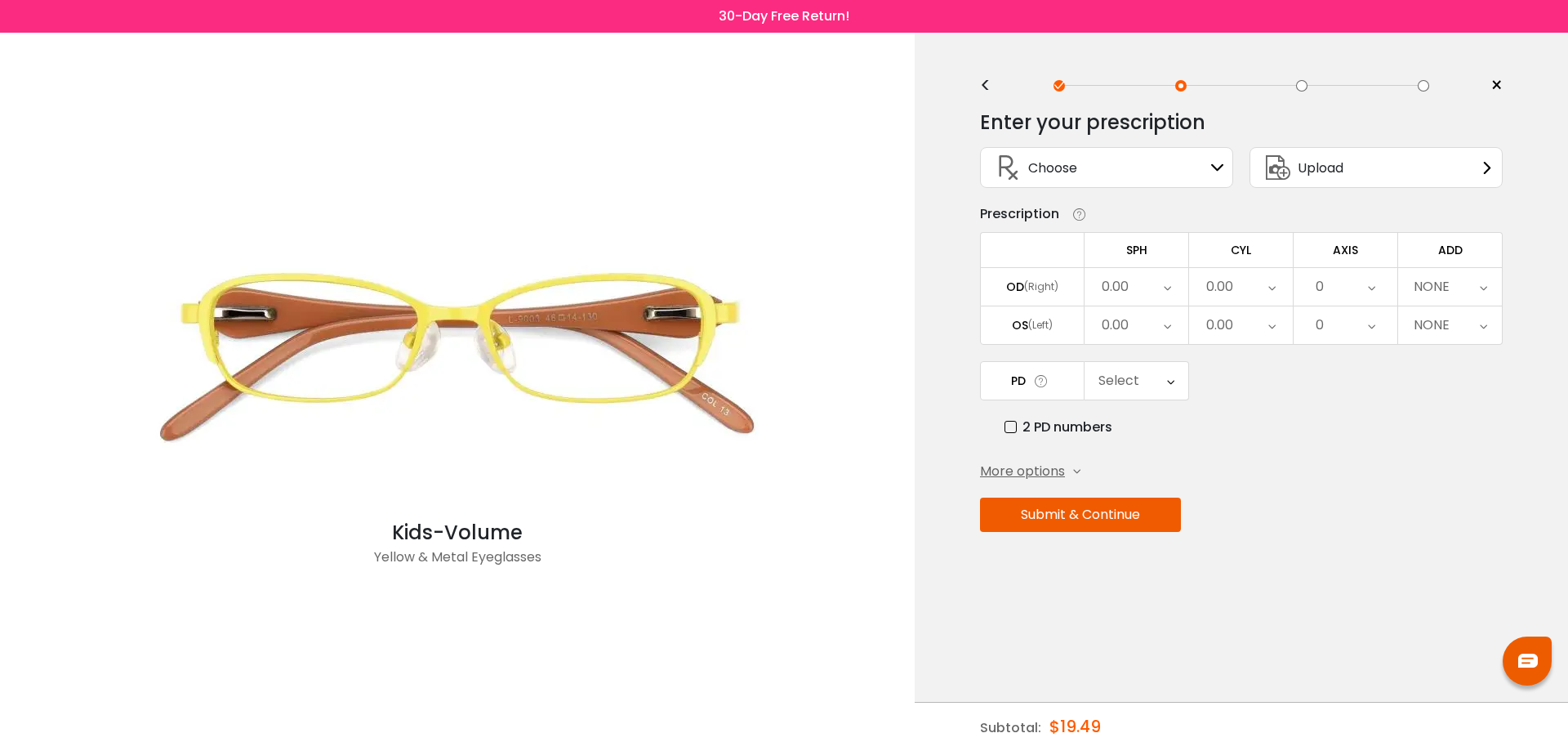
click at [1071, 178] on span "Choose" at bounding box center [1053, 168] width 49 height 20
click at [1215, 164] on icon at bounding box center [1217, 168] width 13 height 13
click at [1114, 282] on div "0.00" at bounding box center [1115, 287] width 27 height 33
click at [1139, 409] on li "+3.75" at bounding box center [1136, 408] width 104 height 29
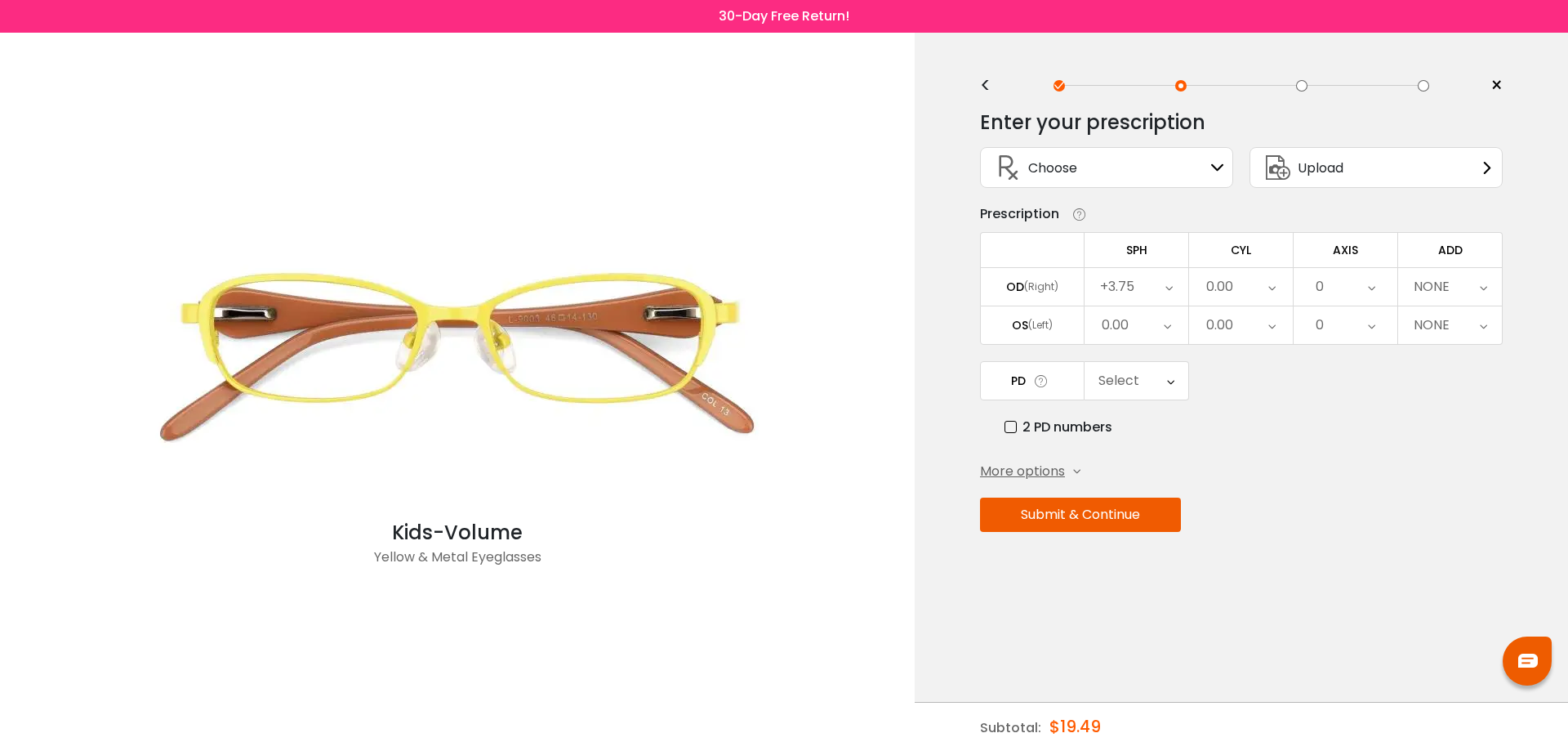
click at [1115, 316] on div "0.00" at bounding box center [1115, 326] width 27 height 33
click at [1139, 524] on li "+3.75" at bounding box center [1136, 527] width 104 height 29
click at [1226, 286] on div "0.00" at bounding box center [1219, 287] width 27 height 33
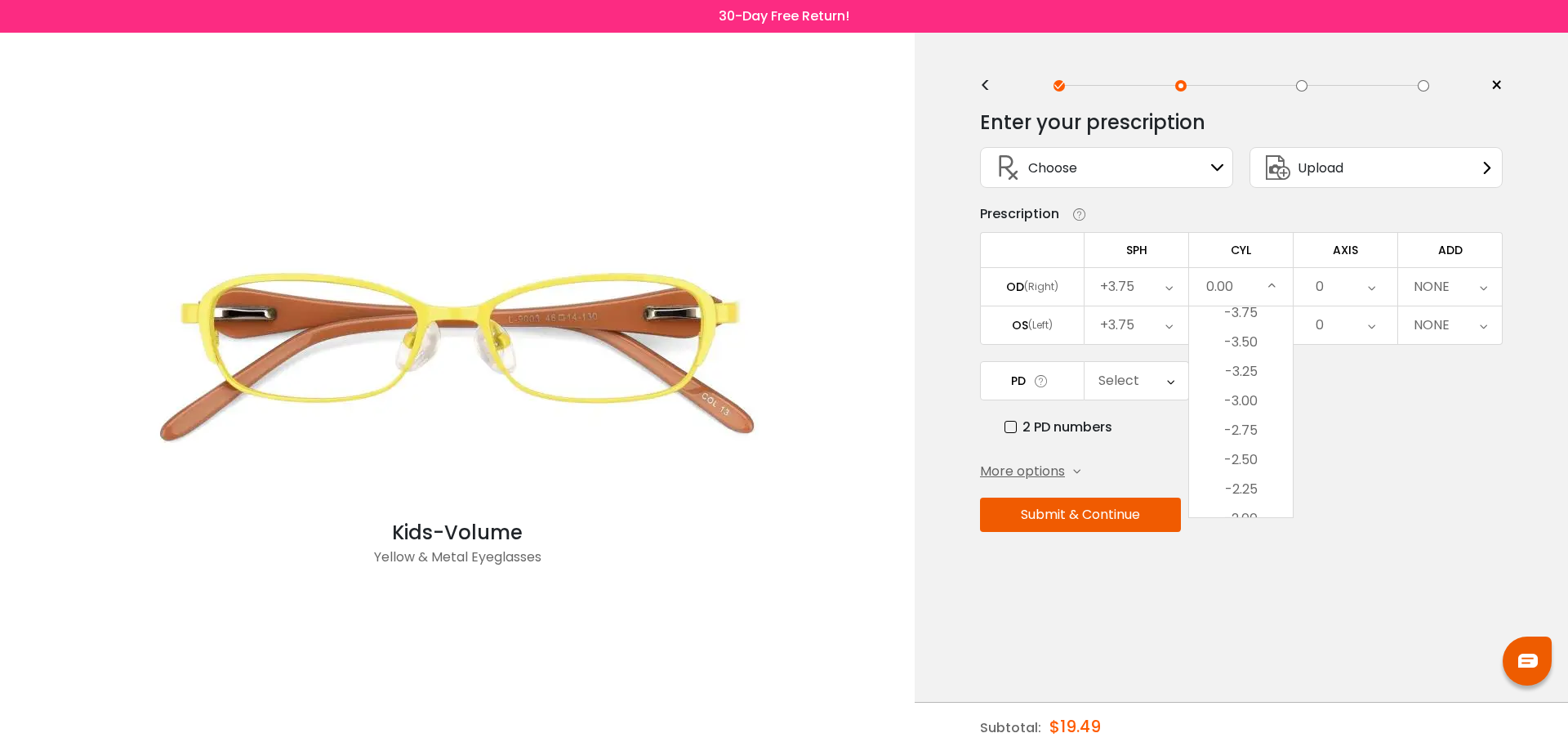
click at [1232, 458] on li "-2.50" at bounding box center [1241, 460] width 104 height 29
click at [1233, 316] on div "0.00" at bounding box center [1219, 326] width 27 height 33
click at [1236, 463] on li "-2.75" at bounding box center [1241, 469] width 104 height 29
click at [1329, 284] on div "0" at bounding box center [1345, 286] width 104 height 38
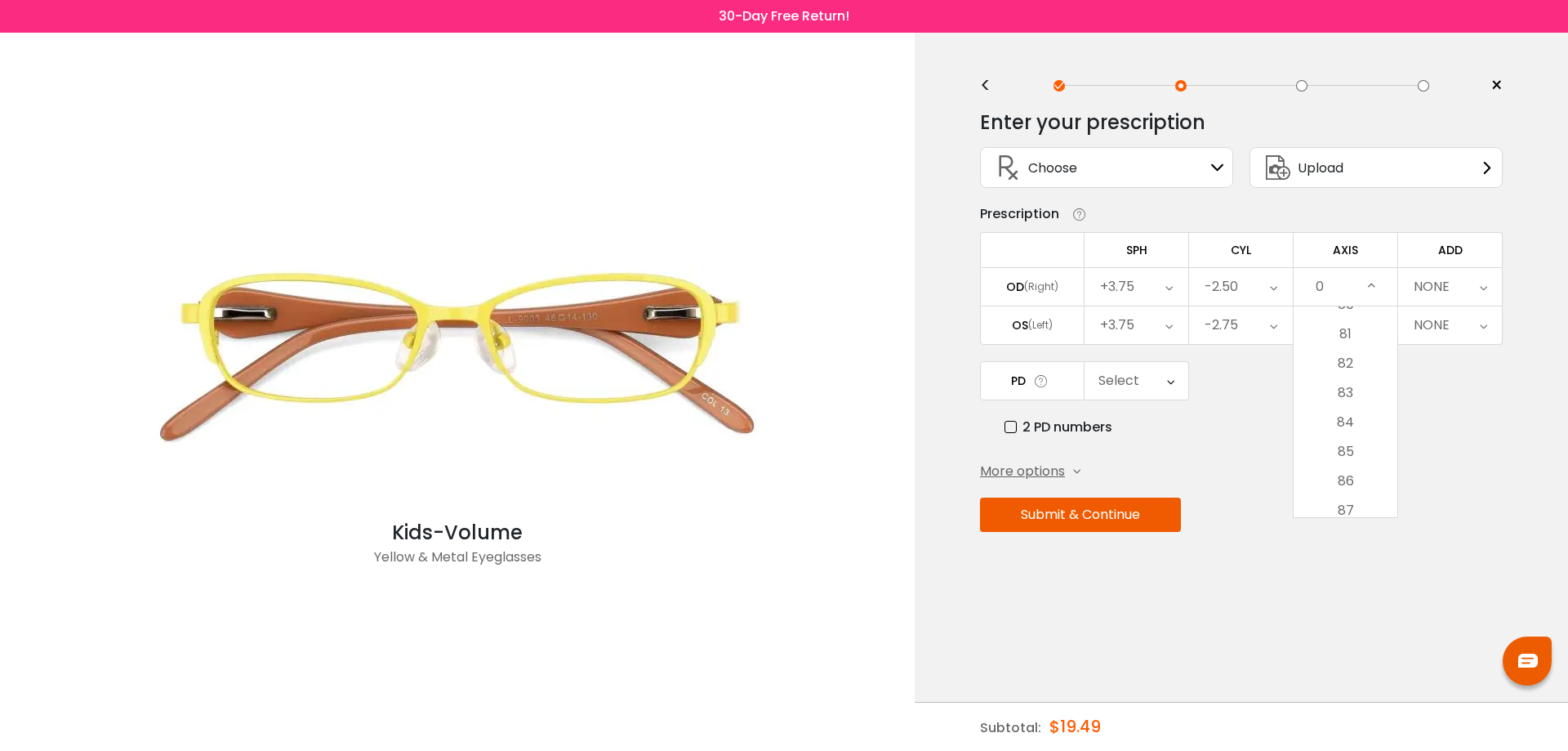
scroll to position [2615, 0]
click at [1340, 321] on li "89" at bounding box center [1345, 324] width 104 height 29
click at [1340, 322] on div "0" at bounding box center [1345, 325] width 104 height 38
click at [1356, 492] on li "88" at bounding box center [1345, 497] width 104 height 29
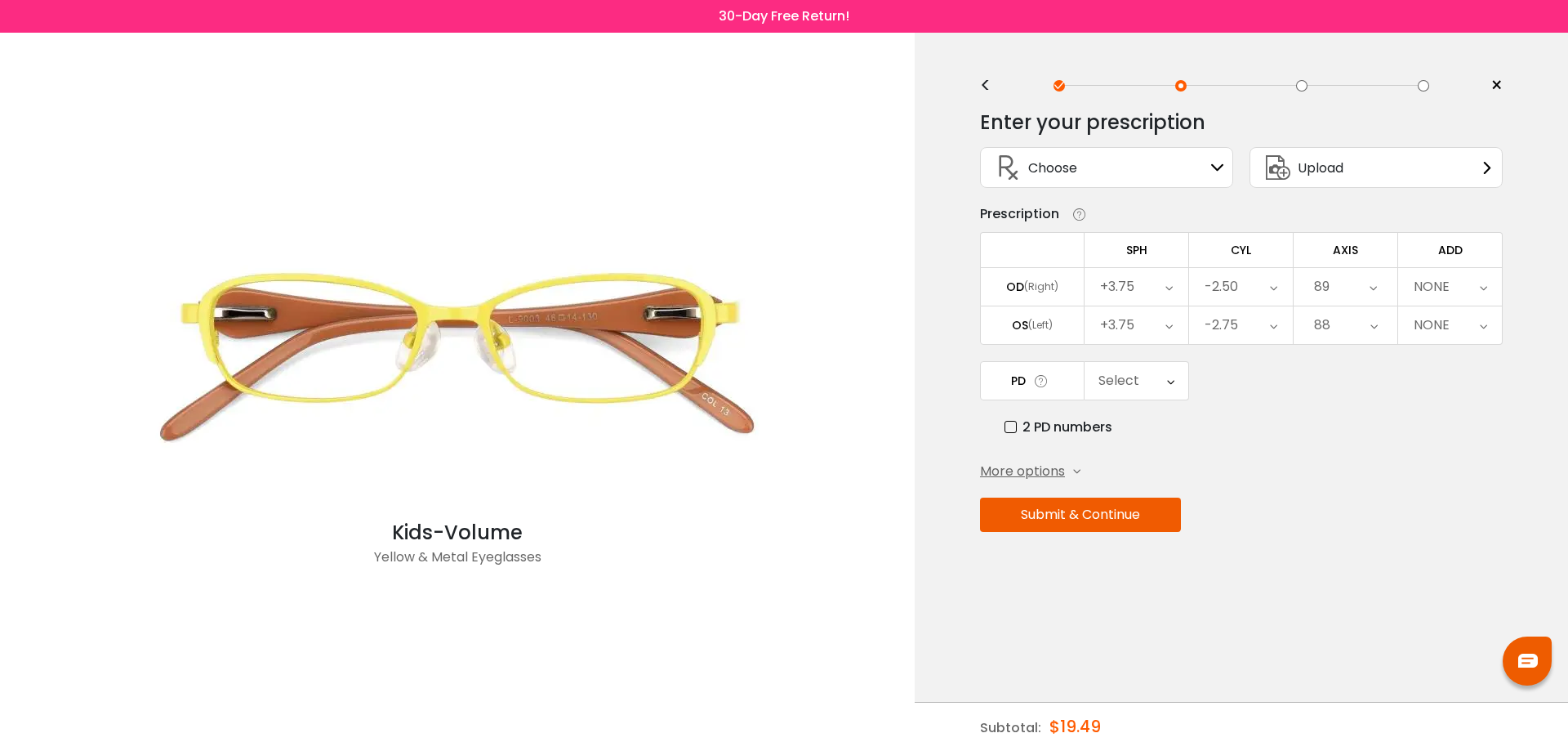
click at [1438, 294] on div "NONE" at bounding box center [1432, 287] width 36 height 33
click at [1447, 380] on li "+2.50" at bounding box center [1450, 385] width 104 height 29
click at [1010, 430] on label "2 PD numbers" at bounding box center [1058, 427] width 108 height 20
click at [1175, 382] on icon at bounding box center [1174, 380] width 7 height 38
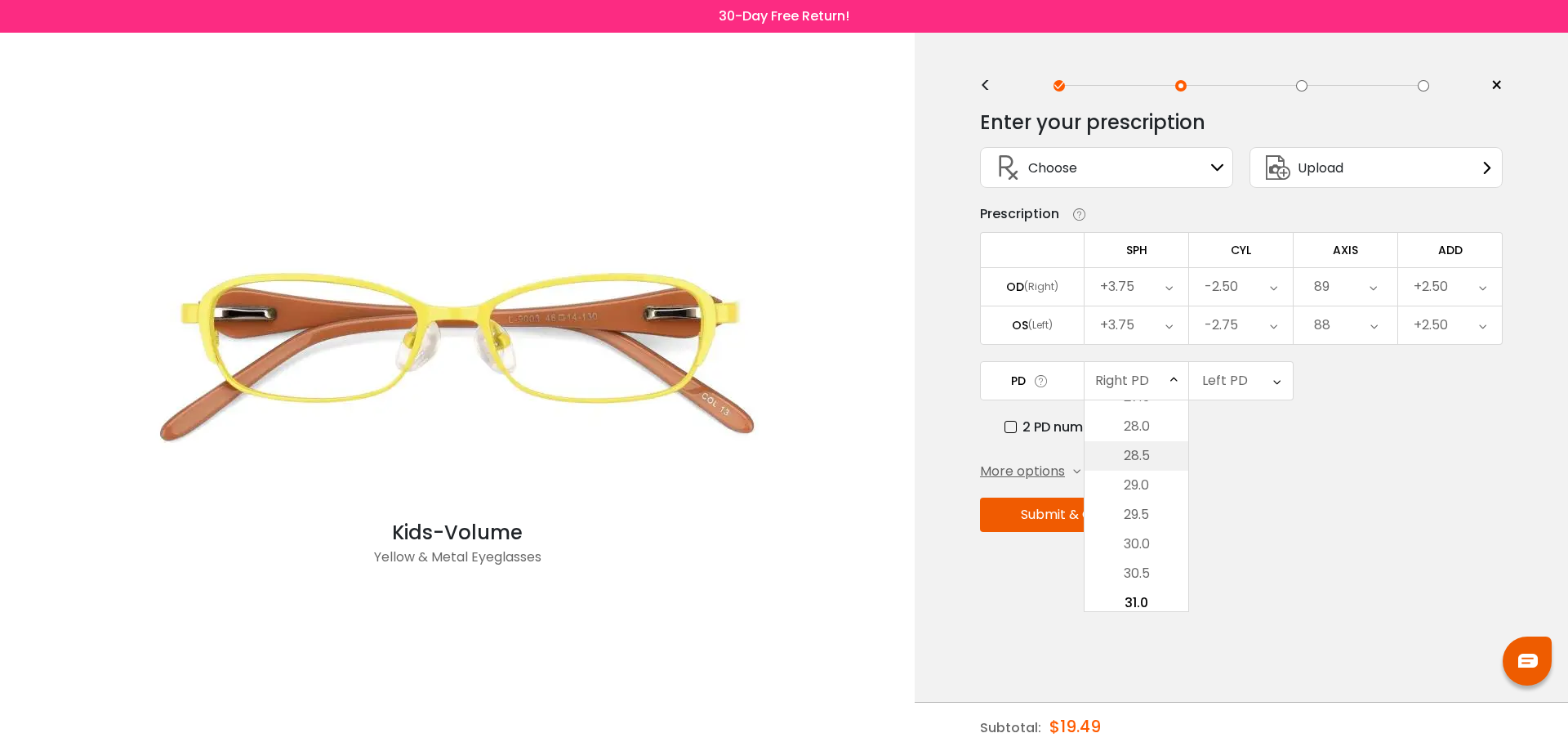
scroll to position [120, 0]
click at [1132, 523] on li "27.0" at bounding box center [1136, 531] width 104 height 29
click at [1244, 382] on div "Left PD" at bounding box center [1226, 381] width 46 height 33
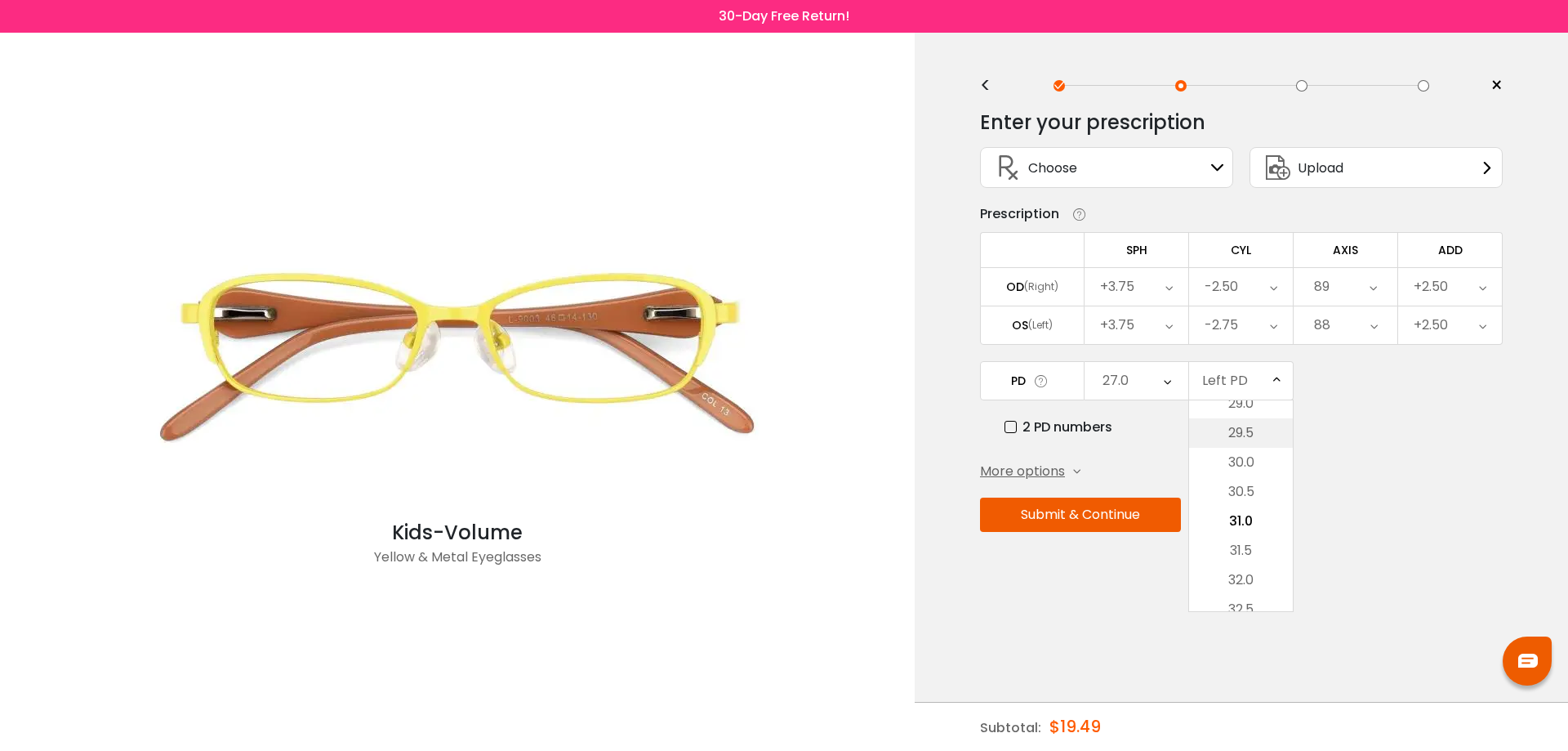
scroll to position [201, 0]
click at [1245, 502] on li "28.0" at bounding box center [1241, 508] width 104 height 29
click at [1124, 506] on button "Submit & Continue" at bounding box center [1080, 514] width 201 height 34
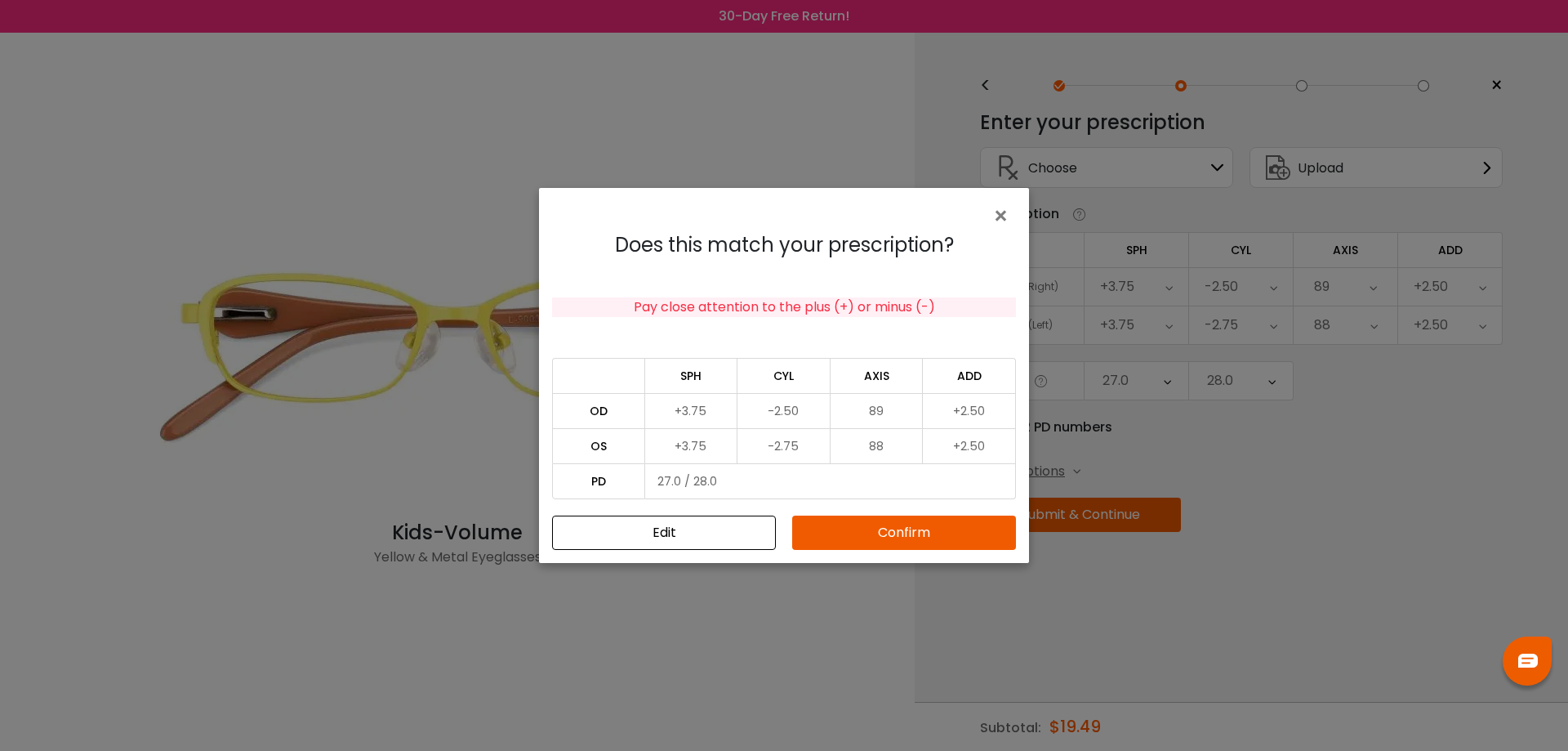
click at [938, 526] on button "Confirm" at bounding box center [904, 532] width 224 height 34
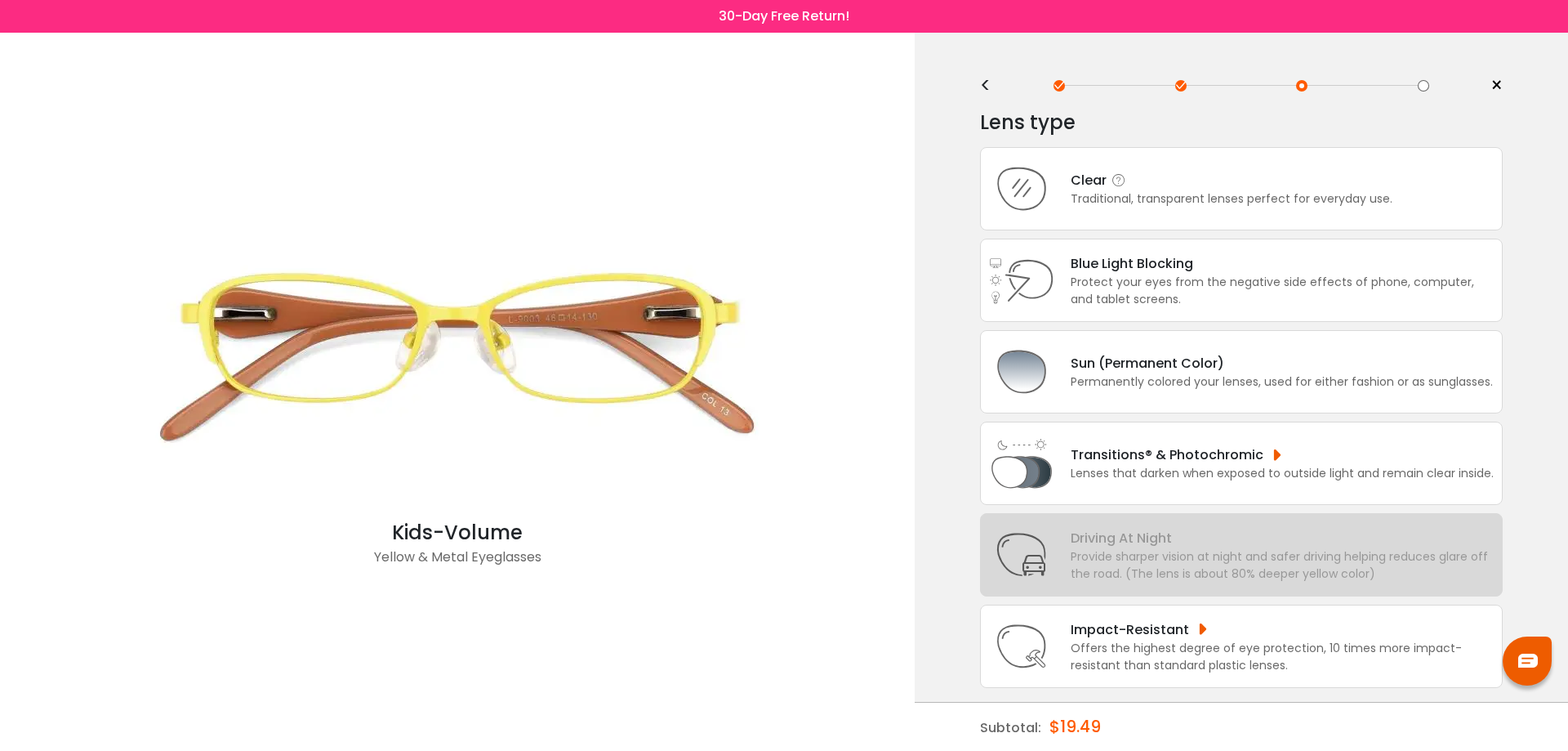
click at [1197, 204] on div "Traditional, transparent lenses perfect for everyday use." at bounding box center [1232, 199] width 322 height 17
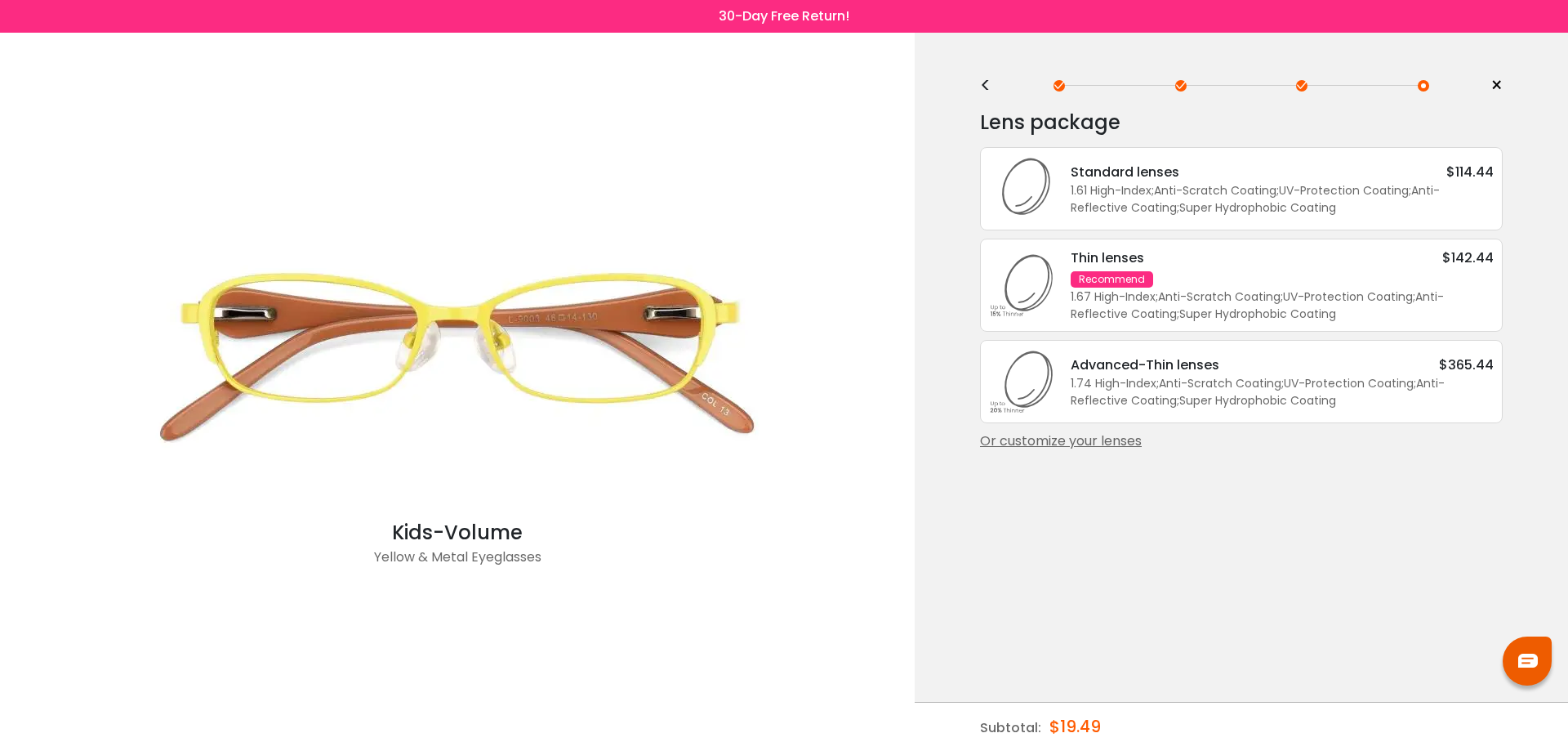
click at [1223, 189] on div "1.61 High-Index ; Anti-Scratch Coating ; UV-Protection Coating ; Anti-Reflectiv…" at bounding box center [1283, 199] width 423 height 34
